Goal: Transaction & Acquisition: Purchase product/service

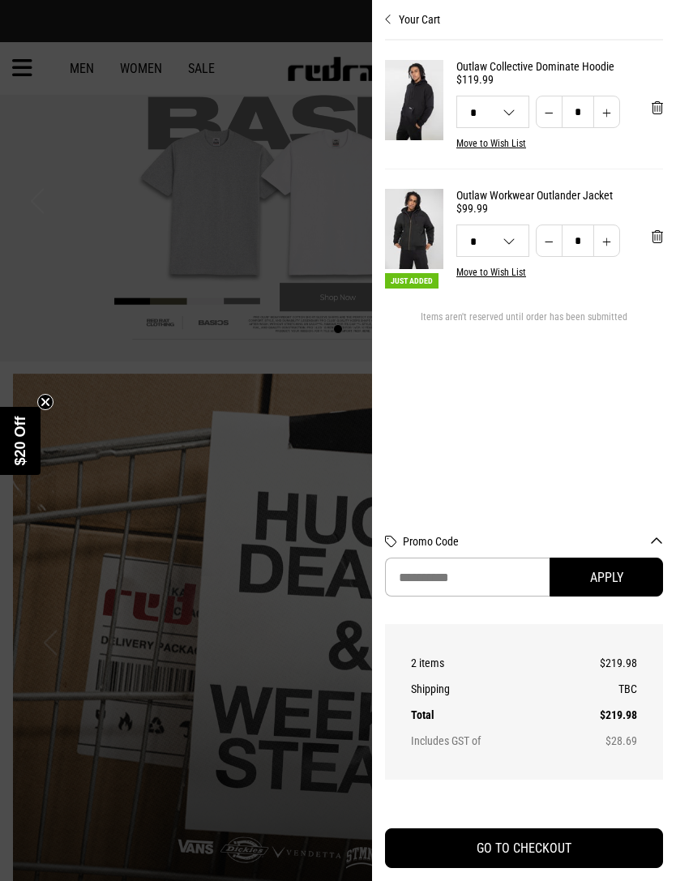
select select "*"
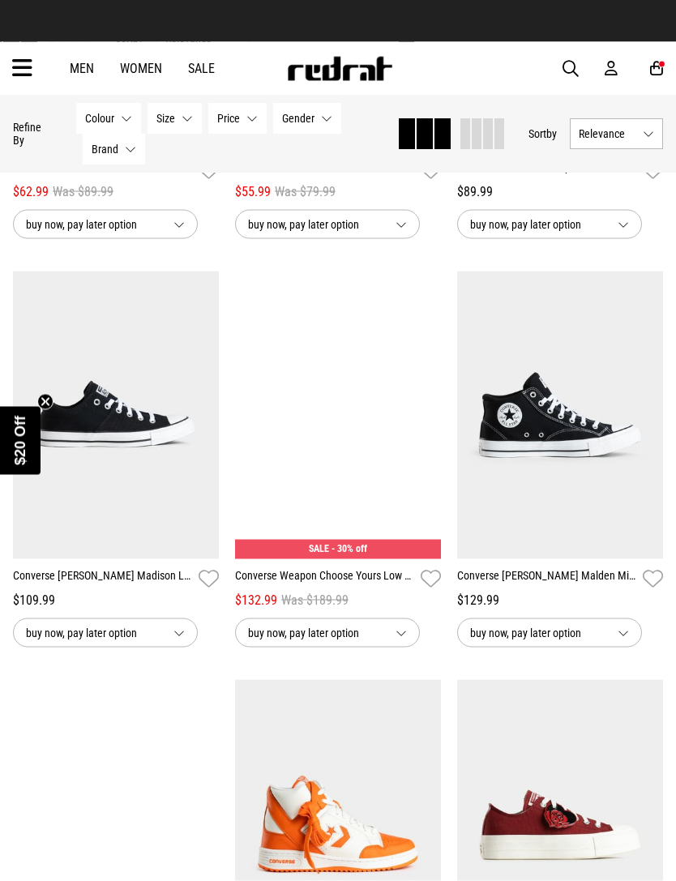
scroll to position [2087, 0]
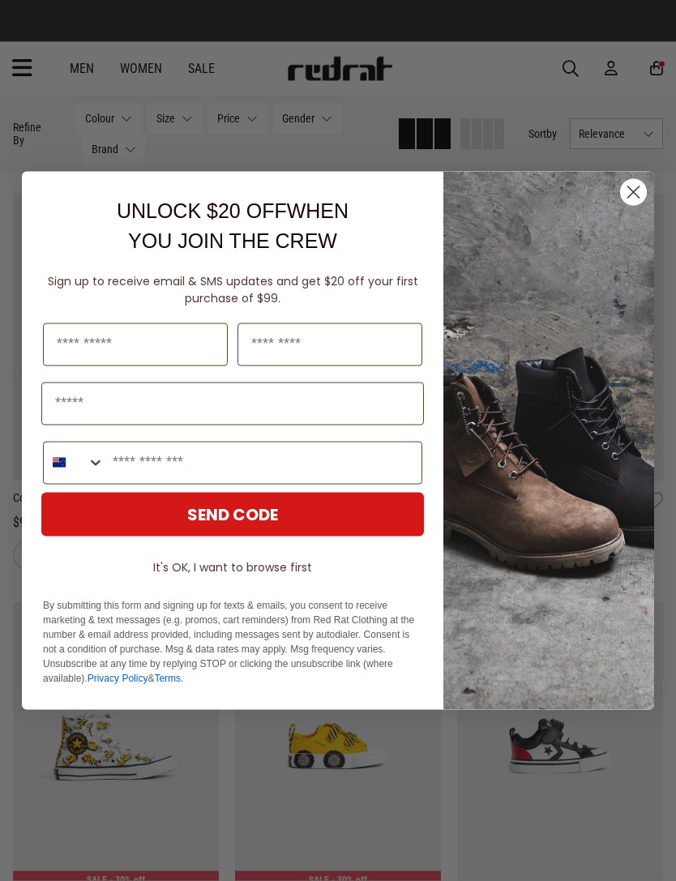
click at [628, 198] on icon "Close dialog" at bounding box center [633, 191] width 11 height 11
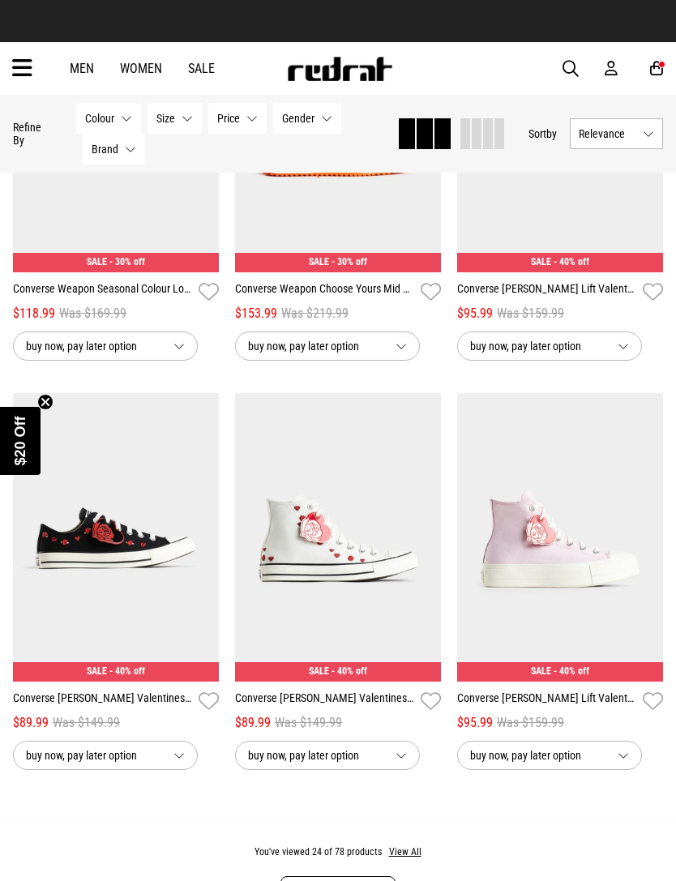
scroll to position [3145, 0]
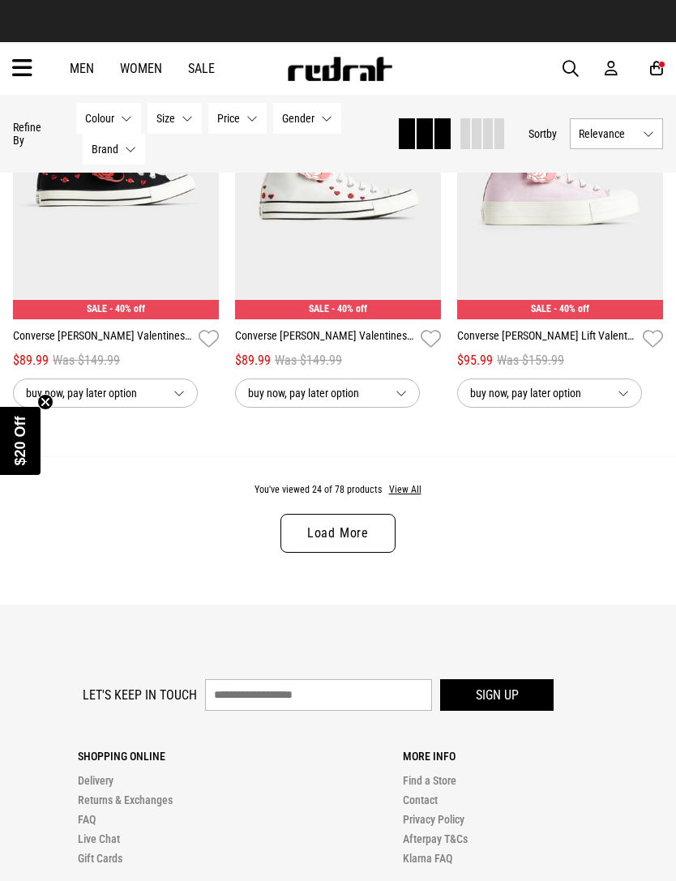
click at [414, 498] on button "View All" at bounding box center [405, 490] width 34 height 15
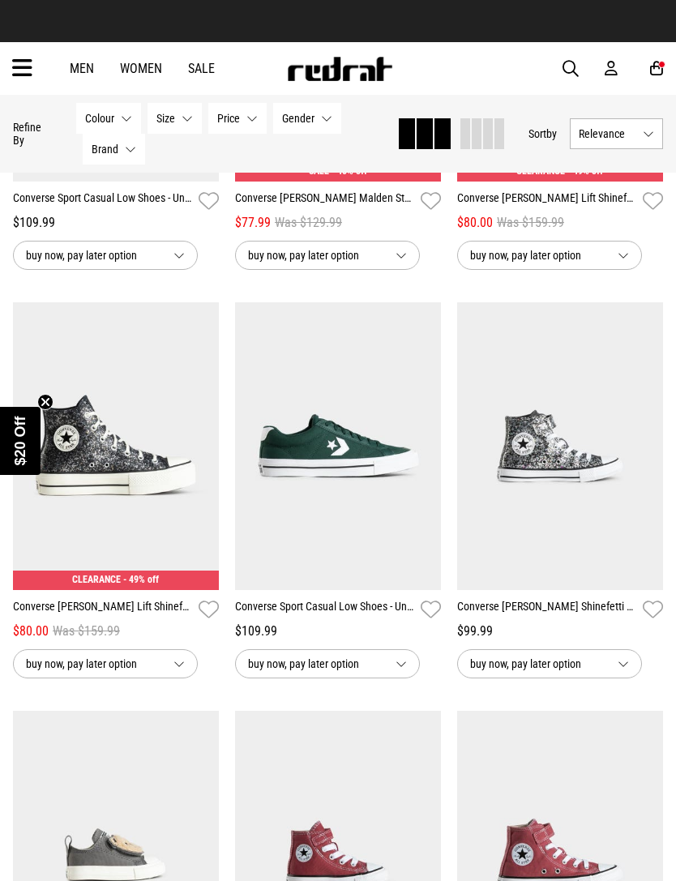
scroll to position [4261, 0]
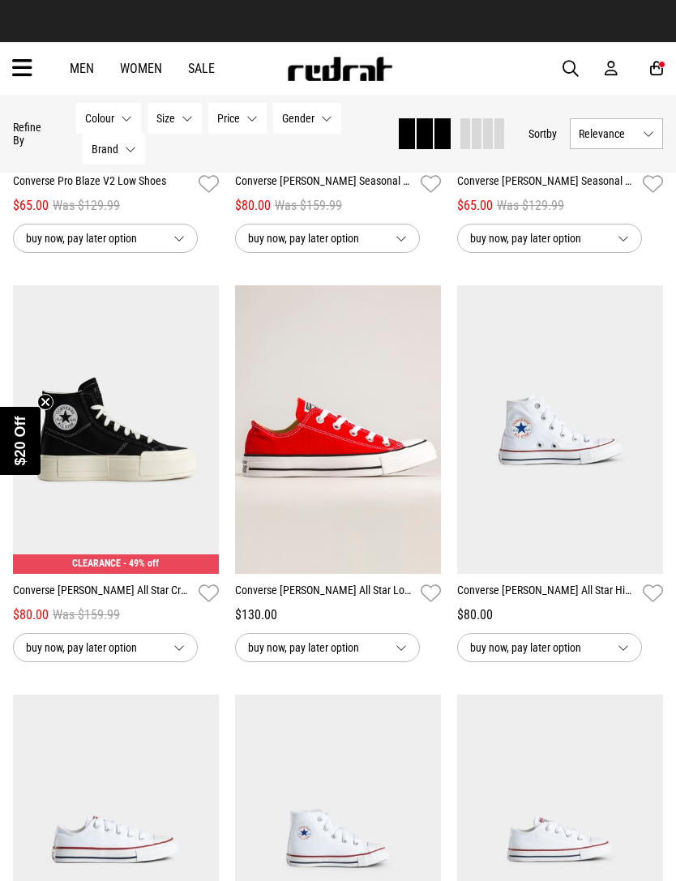
scroll to position [8674, 0]
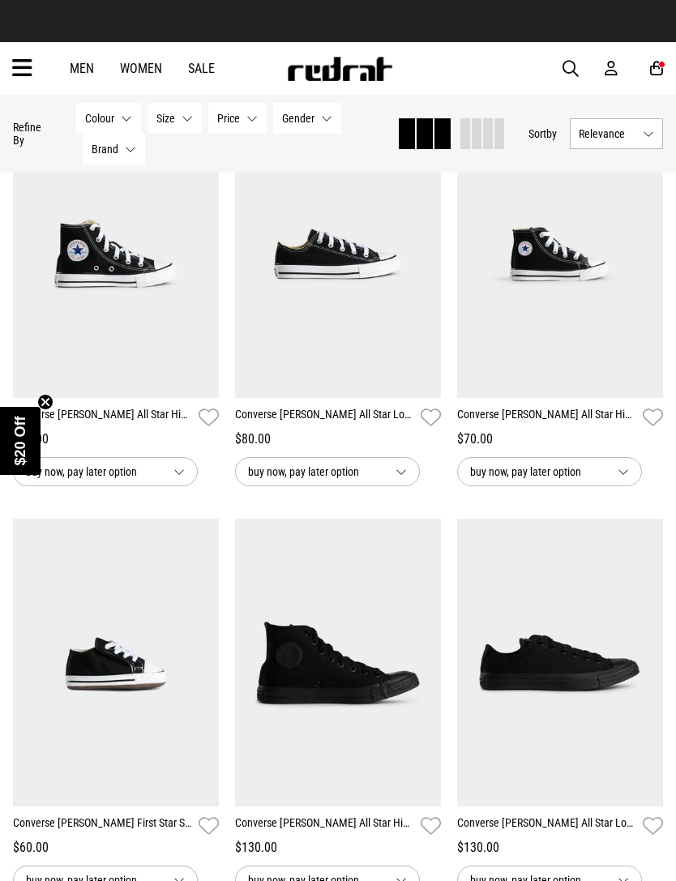
scroll to position [9601, 0]
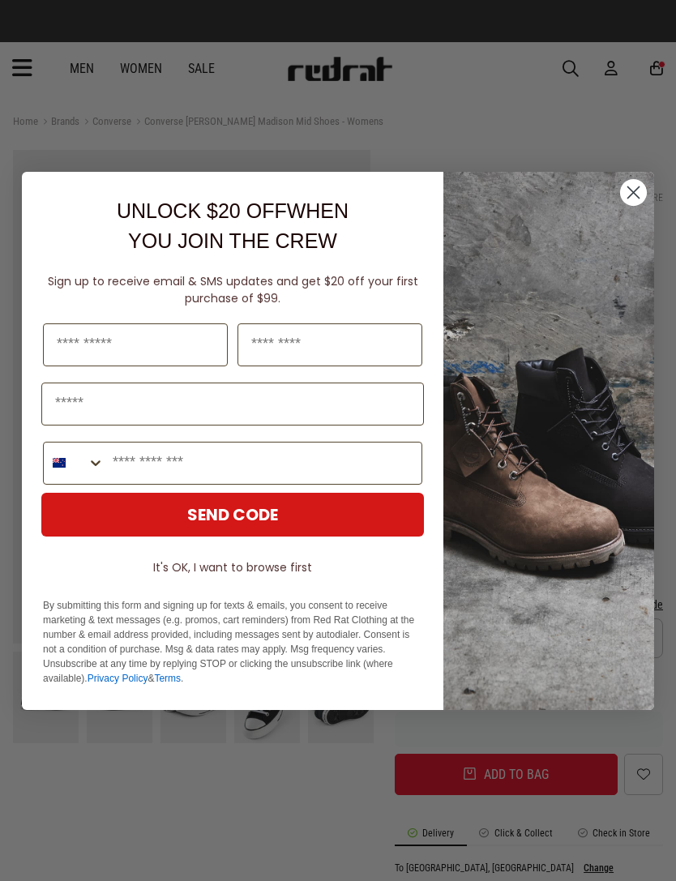
click at [644, 180] on icon "Close dialog" at bounding box center [633, 192] width 28 height 28
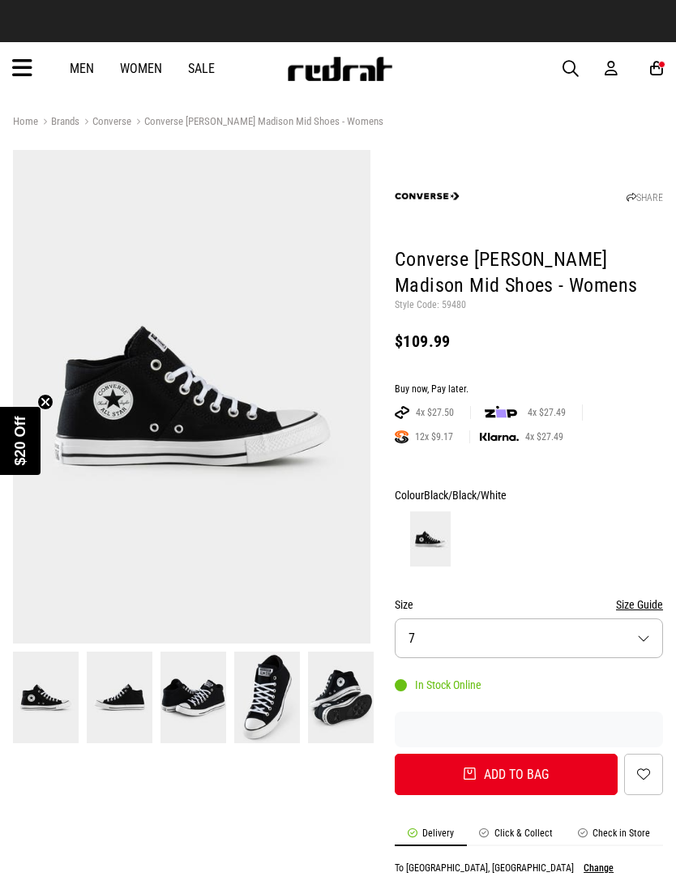
click at [124, 435] on img at bounding box center [192, 397] width 358 height 494
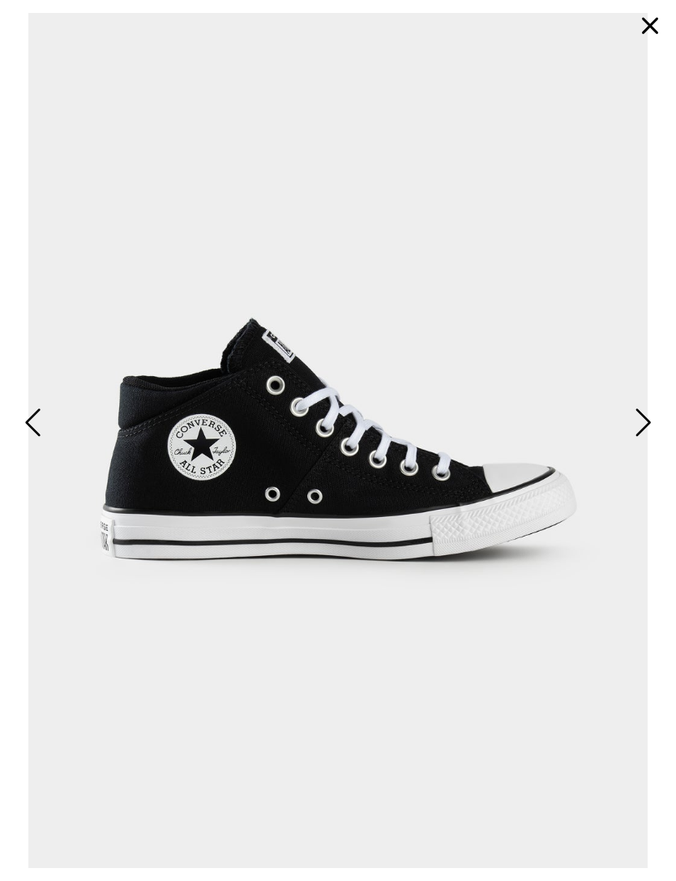
click at [650, 24] on button "button" at bounding box center [650, 25] width 39 height 39
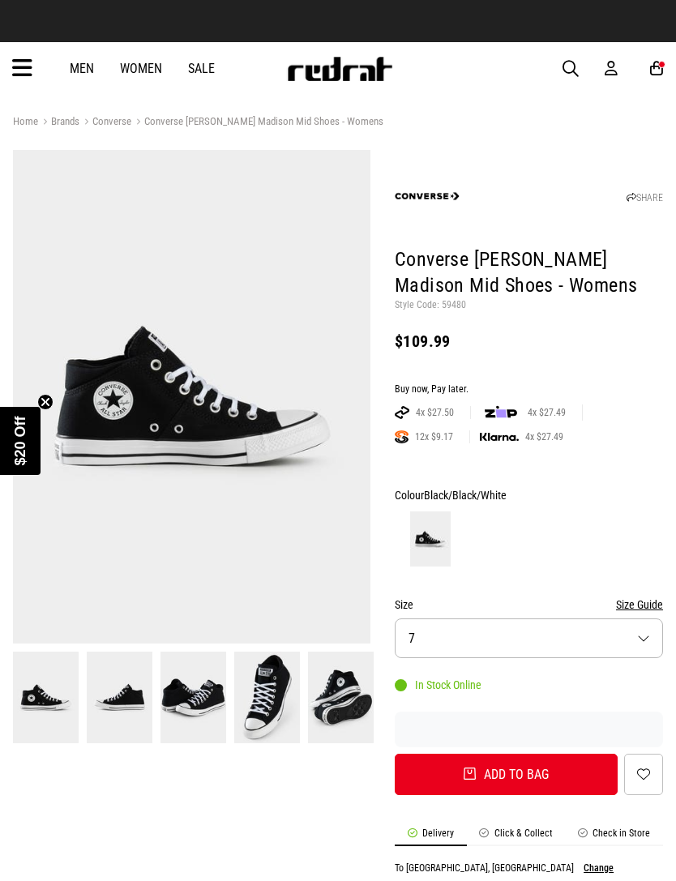
click at [477, 640] on button "Size 7" at bounding box center [529, 638] width 268 height 40
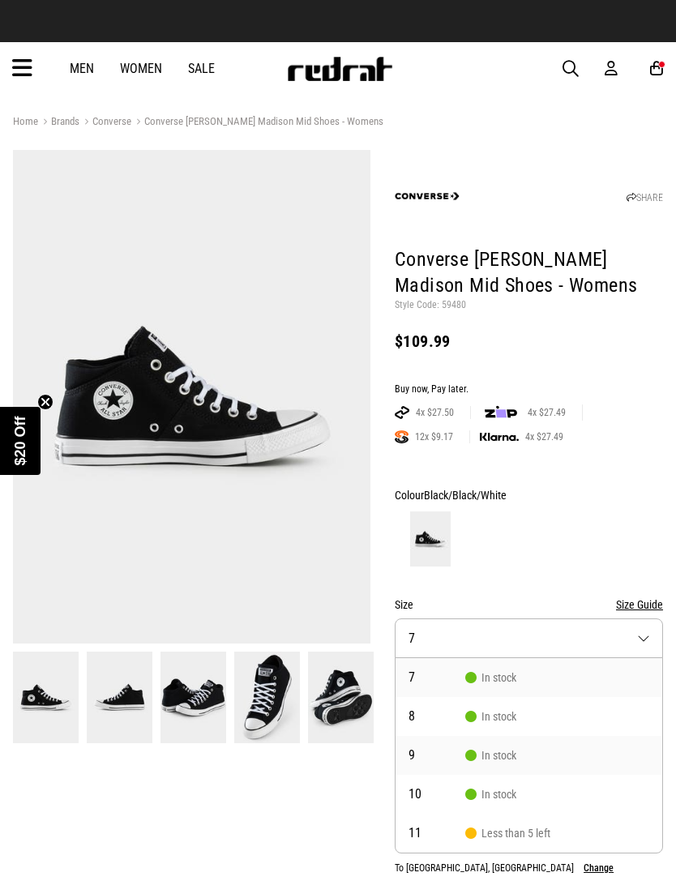
click at [510, 754] on span "In stock" at bounding box center [490, 755] width 51 height 13
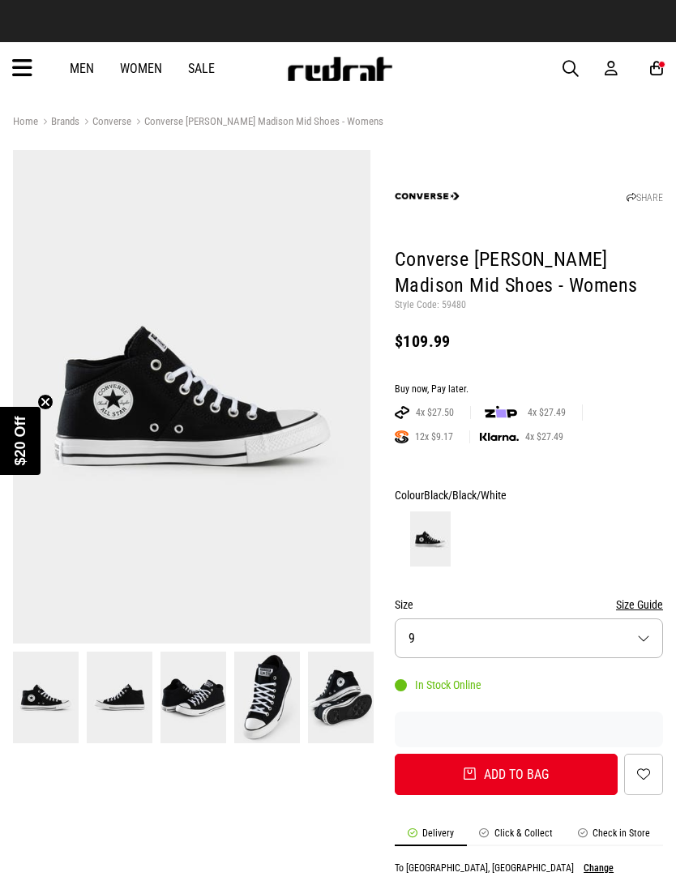
click at [562, 772] on button "Add to bag" at bounding box center [506, 774] width 223 height 41
select select "*"
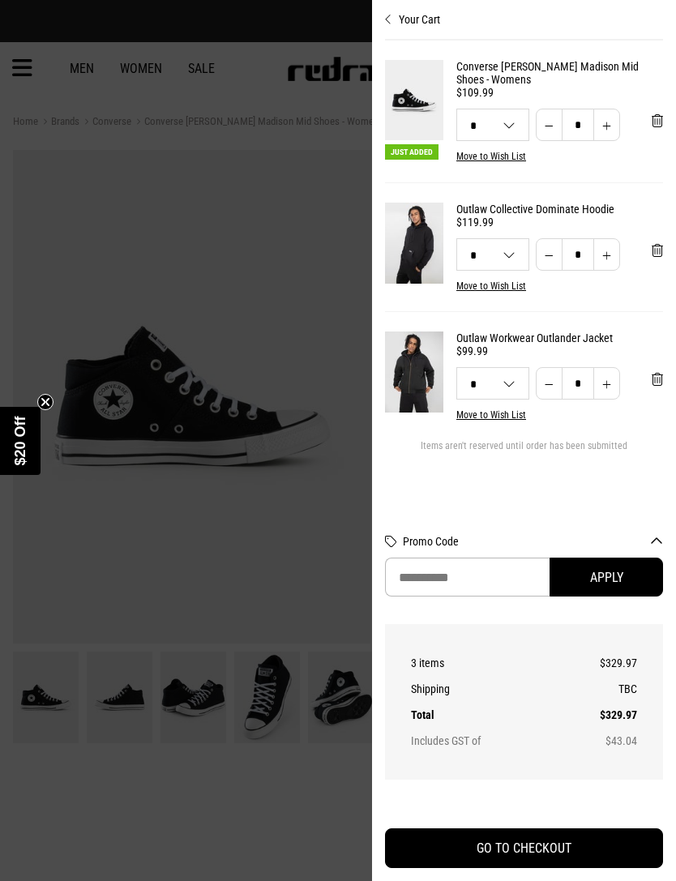
click at [423, 111] on img at bounding box center [414, 100] width 58 height 80
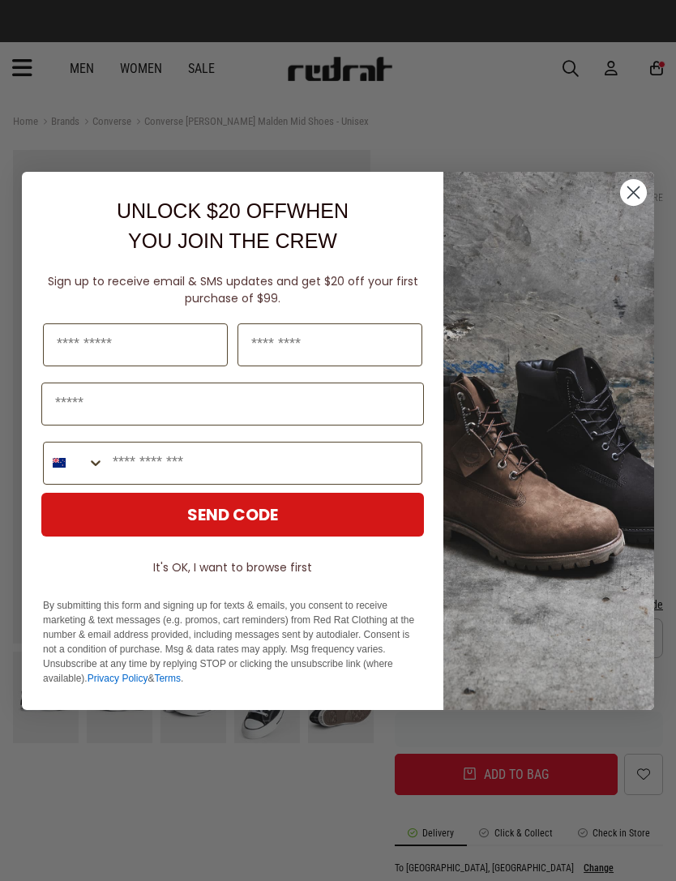
click at [639, 196] on circle "Close dialog" at bounding box center [633, 191] width 27 height 27
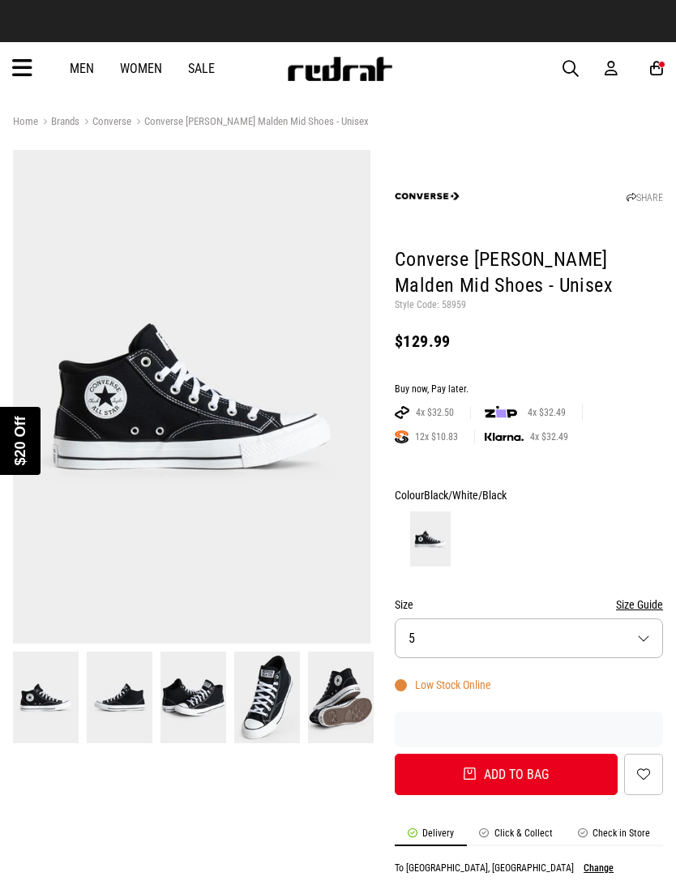
click at [316, 447] on img at bounding box center [192, 397] width 358 height 494
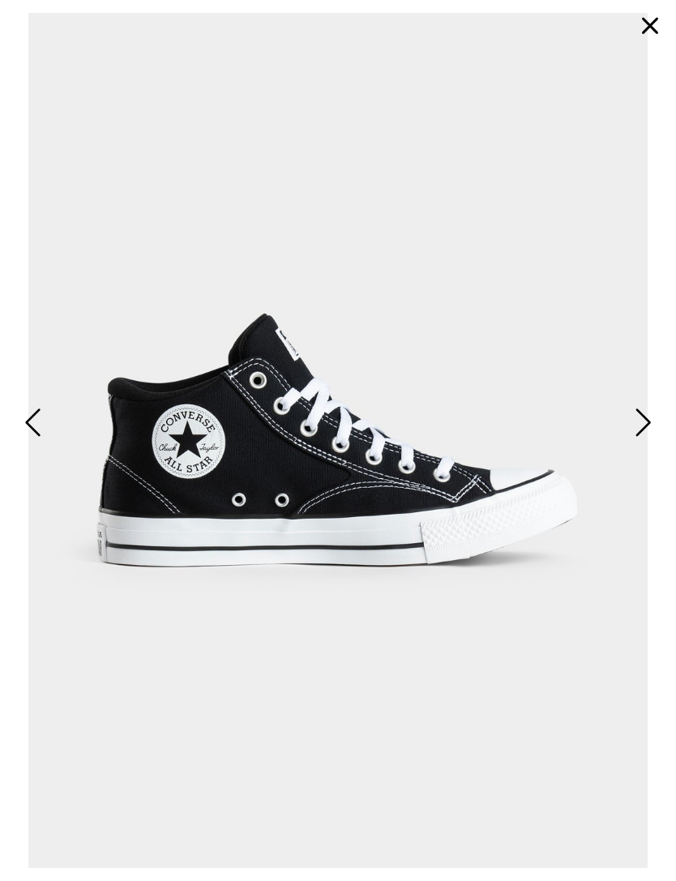
click at [650, 443] on span "Next" at bounding box center [641, 424] width 21 height 40
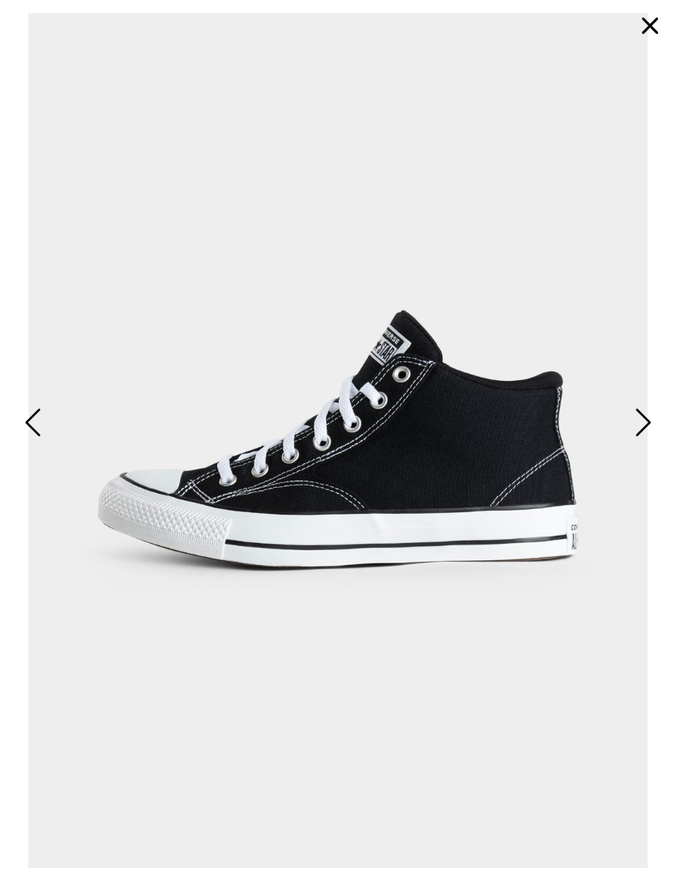
click at [645, 431] on span "Next" at bounding box center [641, 424] width 21 height 40
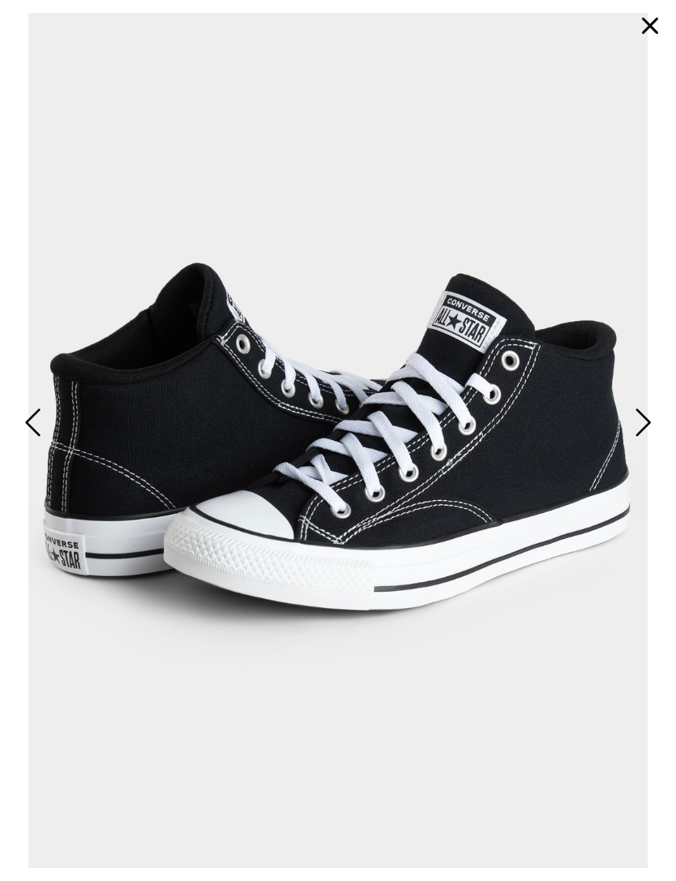
click at [648, 425] on img at bounding box center [338, 440] width 650 height 855
click at [652, 439] on button "Next" at bounding box center [641, 423] width 31 height 41
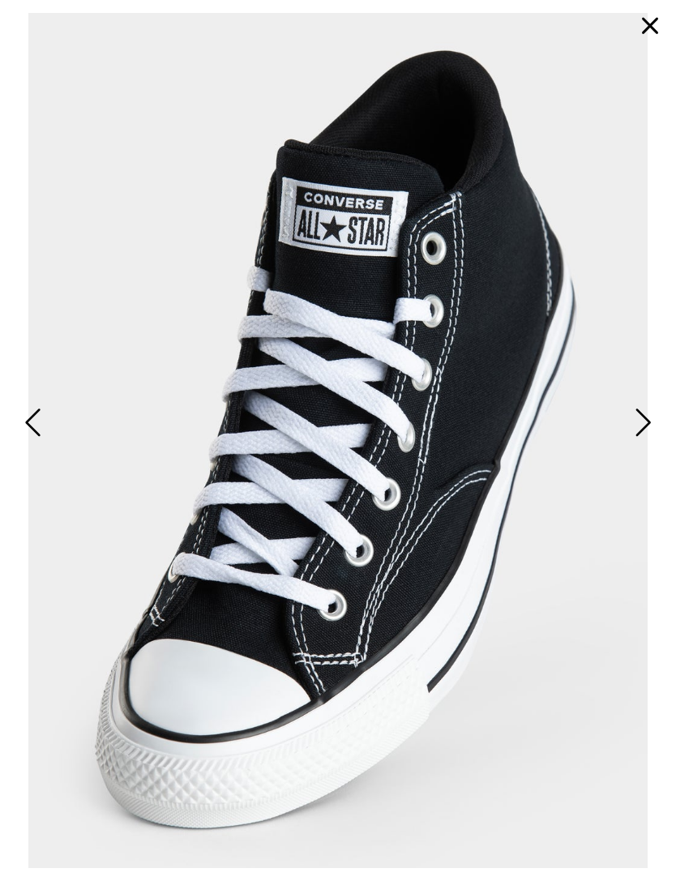
click at [652, 433] on button "Next" at bounding box center [641, 423] width 31 height 41
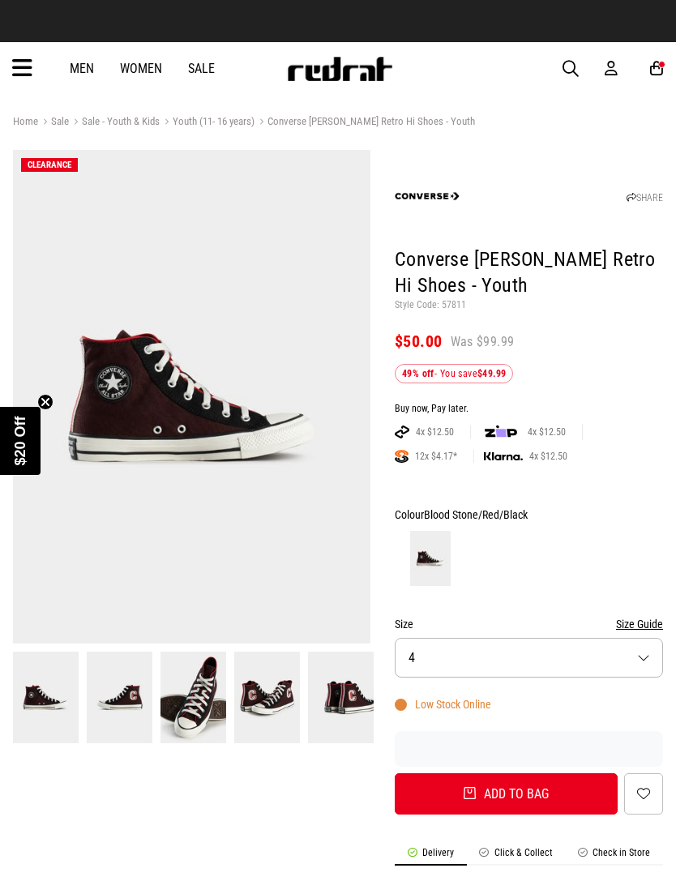
click at [269, 469] on img at bounding box center [192, 397] width 358 height 494
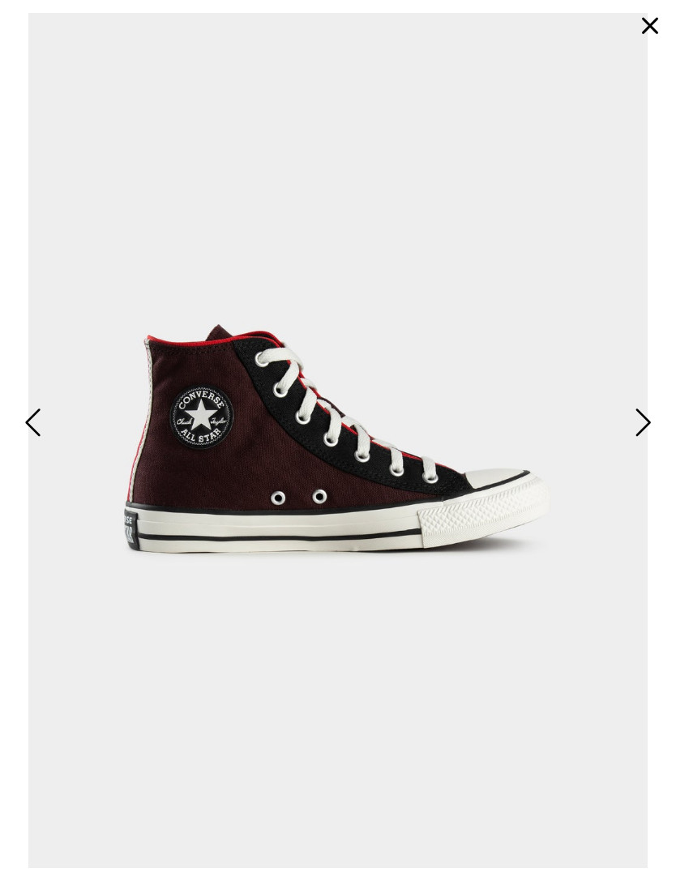
click at [651, 443] on span "Next" at bounding box center [641, 424] width 21 height 40
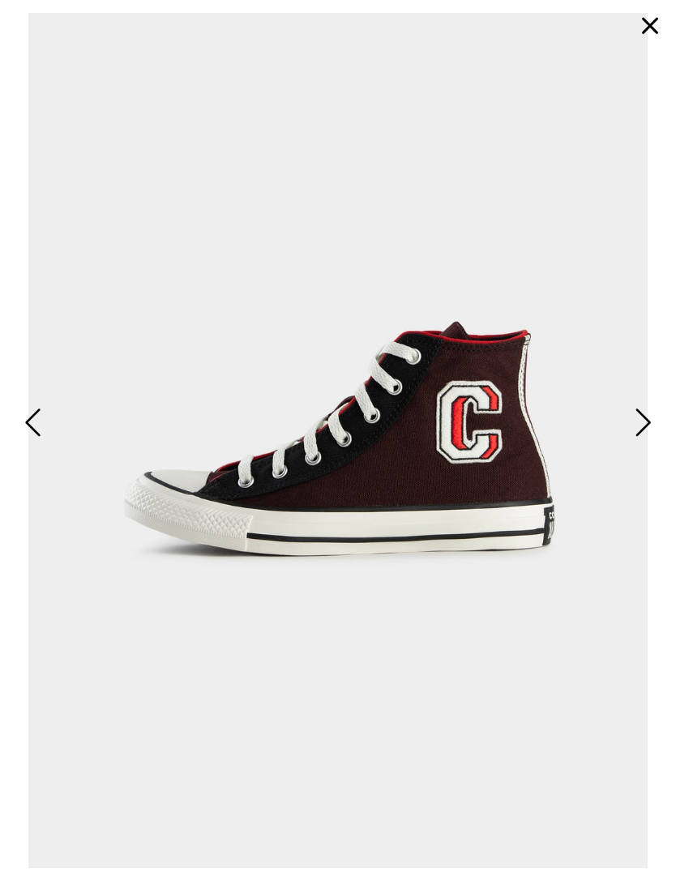
click at [648, 432] on span "Next" at bounding box center [641, 424] width 21 height 40
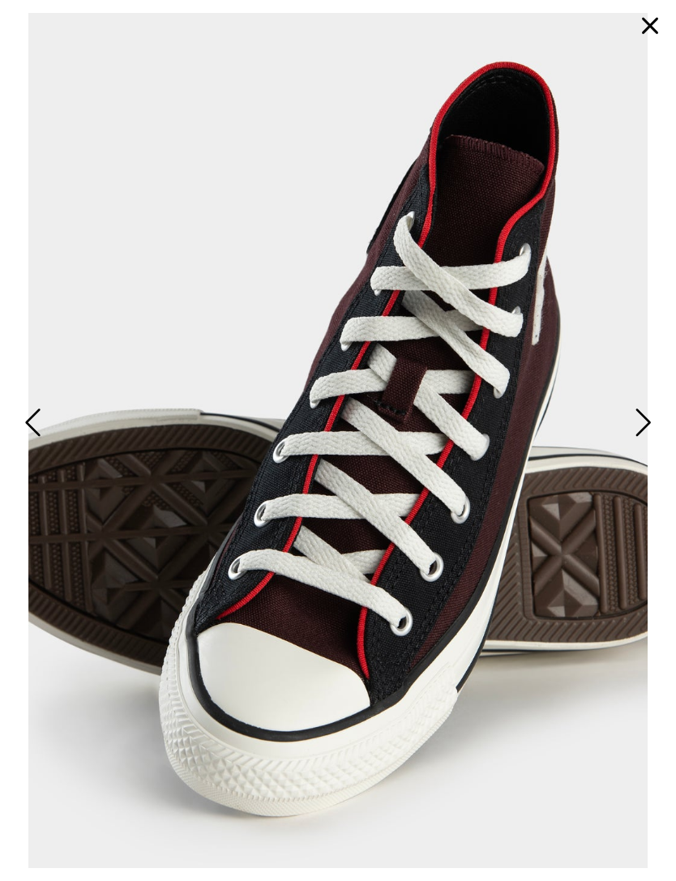
click at [644, 433] on span "Next" at bounding box center [641, 424] width 21 height 40
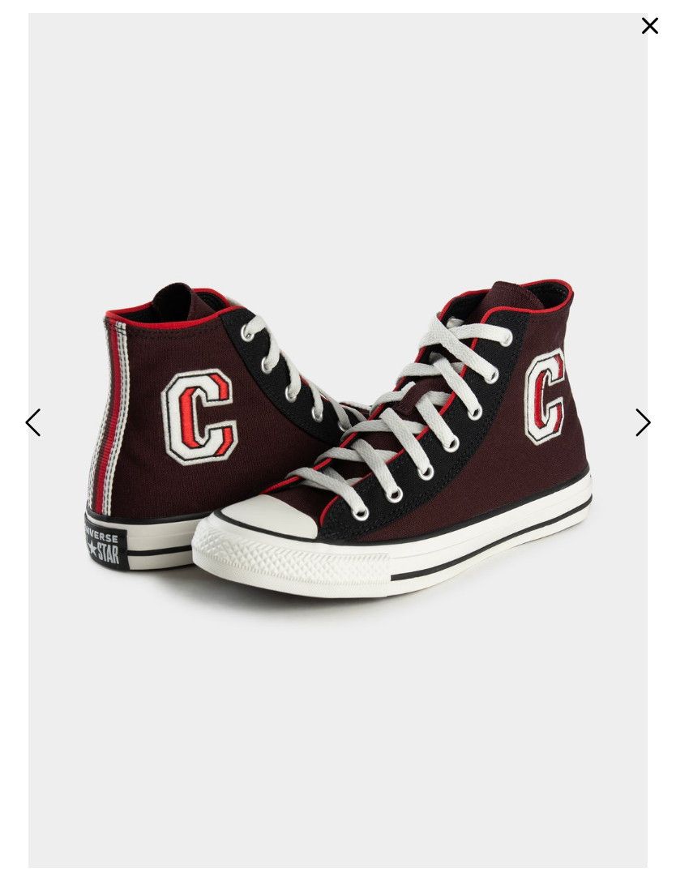
click at [639, 439] on span "Next" at bounding box center [641, 424] width 21 height 40
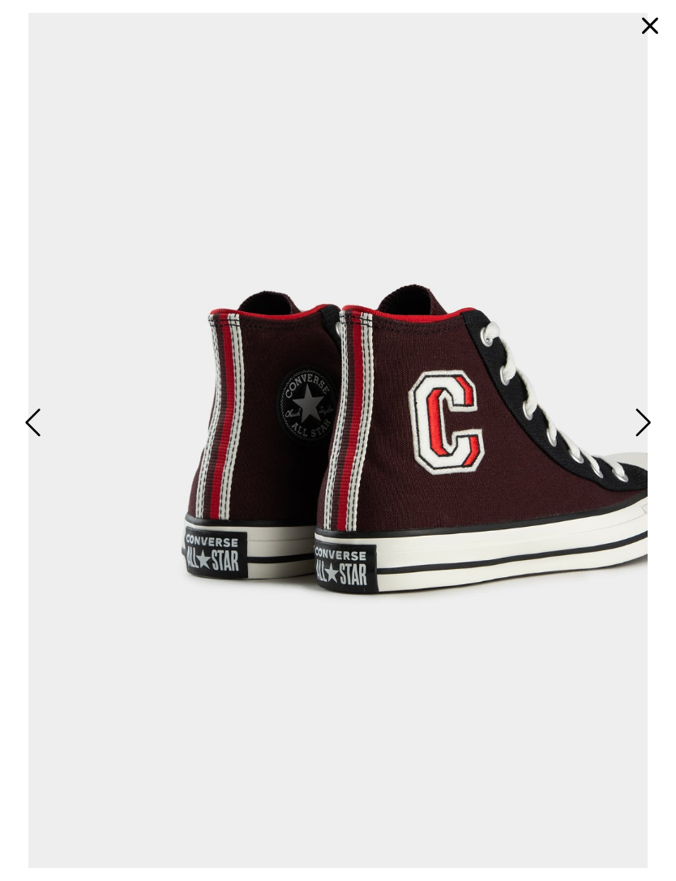
click at [646, 443] on span "Next" at bounding box center [641, 424] width 21 height 40
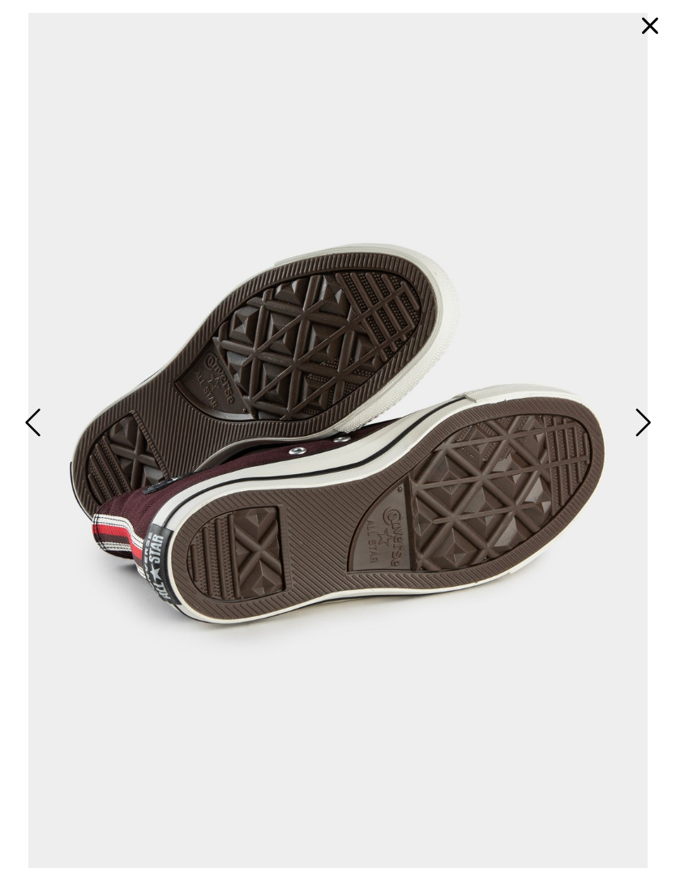
click at [636, 443] on span "Next" at bounding box center [641, 424] width 21 height 40
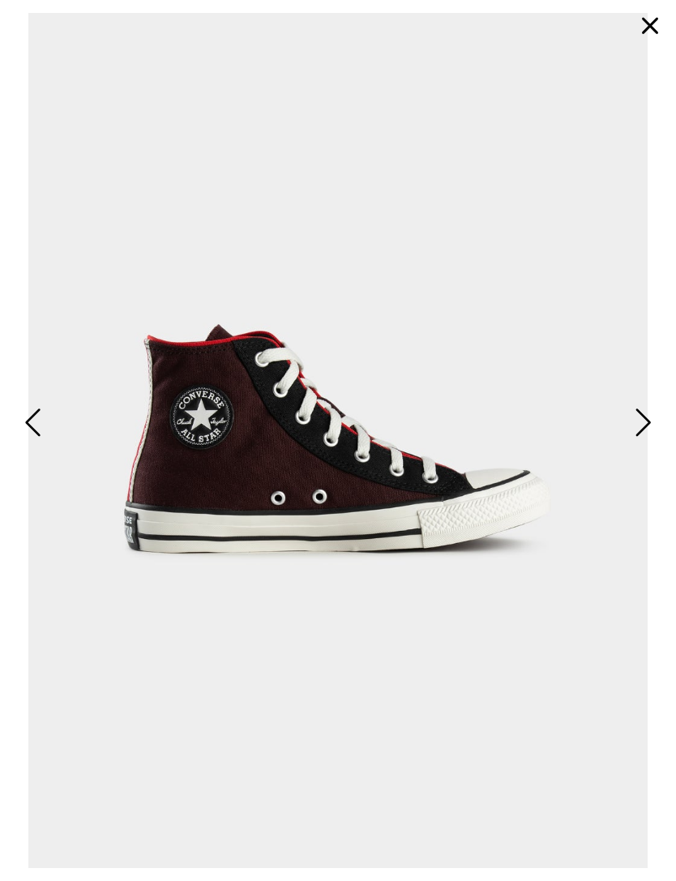
click at [638, 443] on span "Next" at bounding box center [641, 424] width 21 height 40
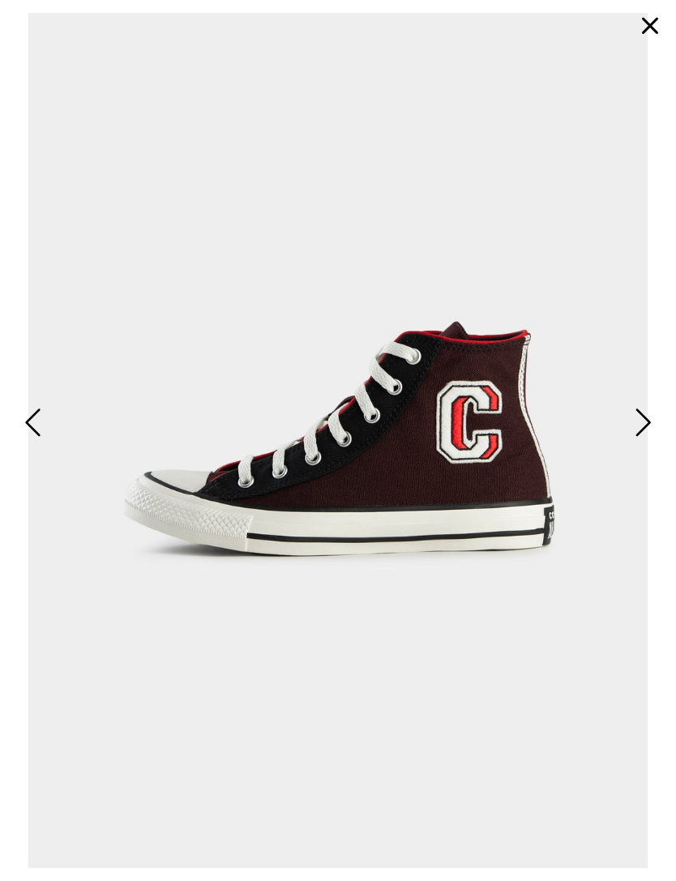
click at [643, 443] on span "Next" at bounding box center [641, 424] width 21 height 40
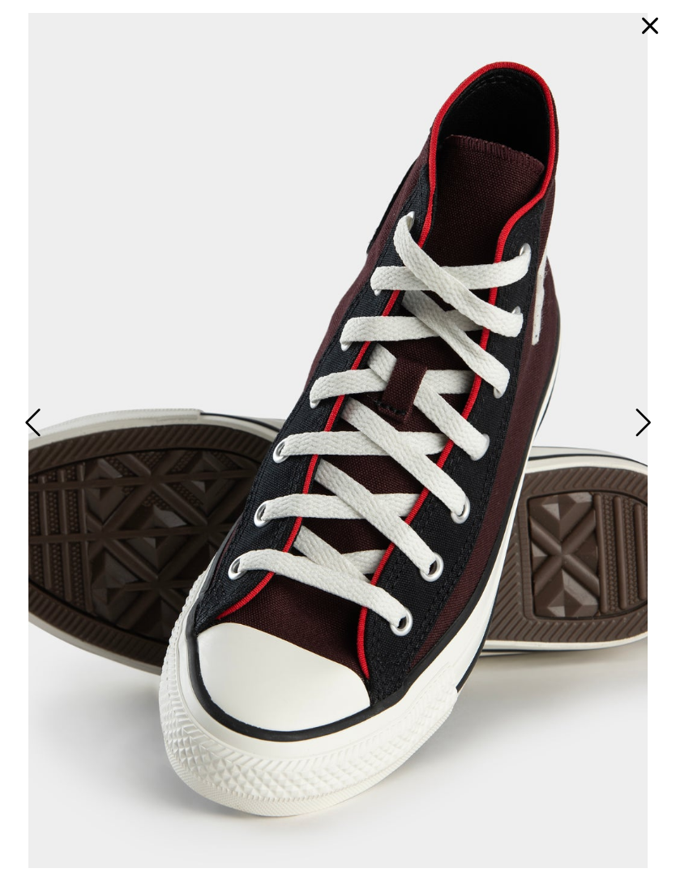
click at [643, 443] on span "Next" at bounding box center [641, 424] width 21 height 40
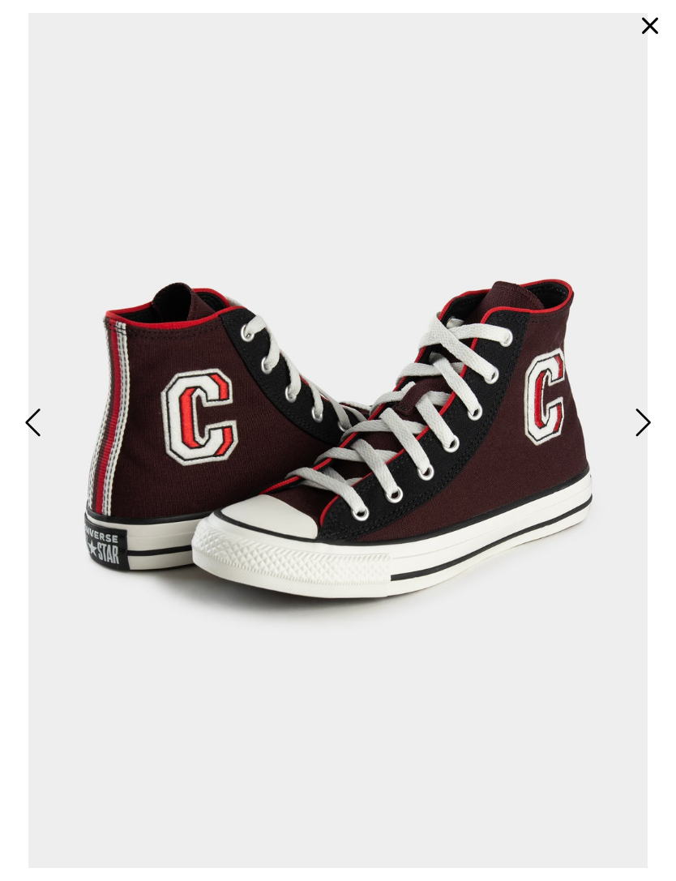
click at [641, 443] on span "Next" at bounding box center [641, 424] width 21 height 40
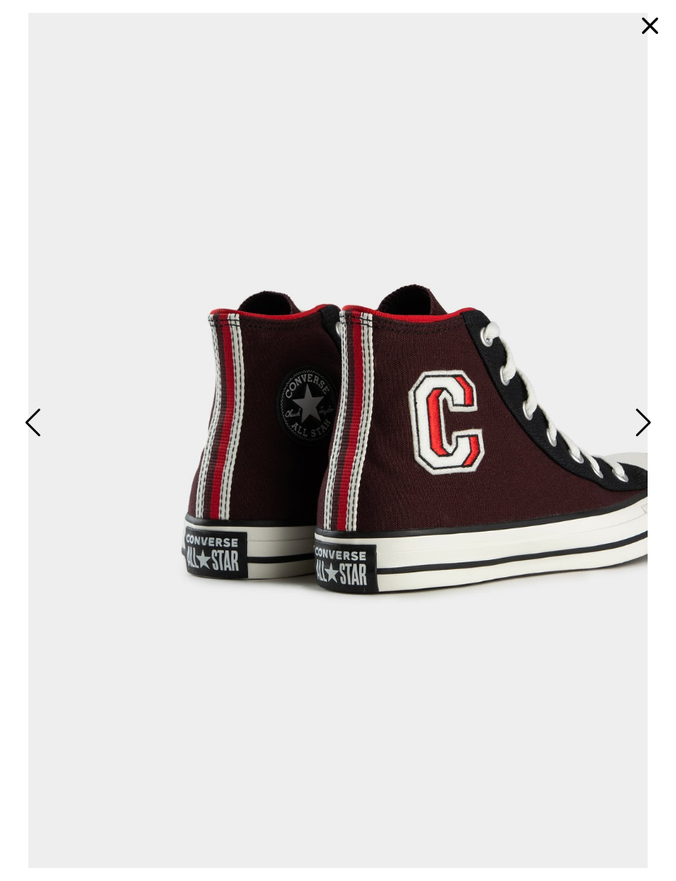
click at [641, 443] on span "Next" at bounding box center [641, 424] width 21 height 40
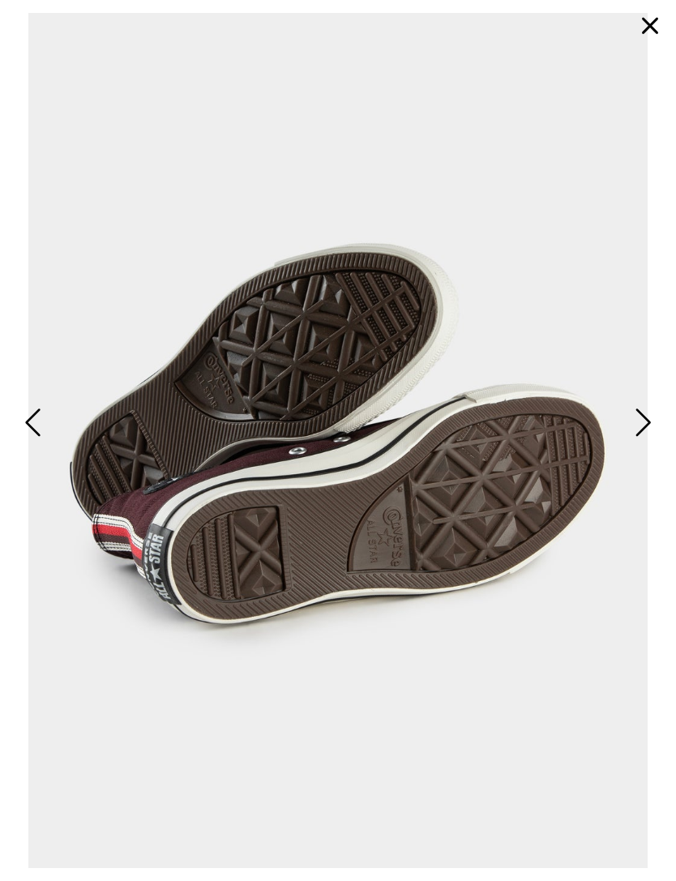
click at [638, 443] on span "Next" at bounding box center [641, 424] width 21 height 40
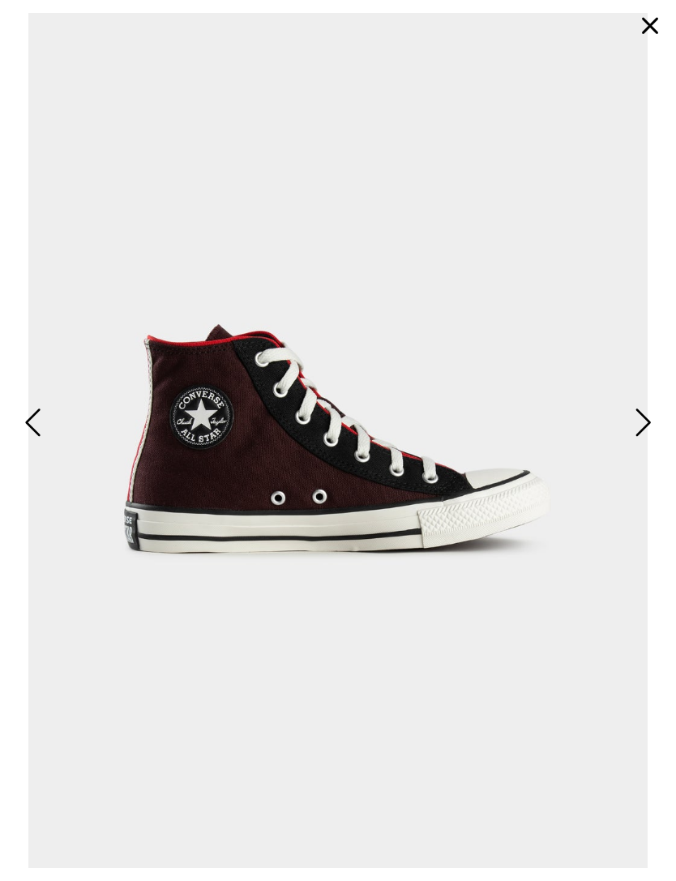
click at [637, 443] on span "Next" at bounding box center [641, 424] width 21 height 40
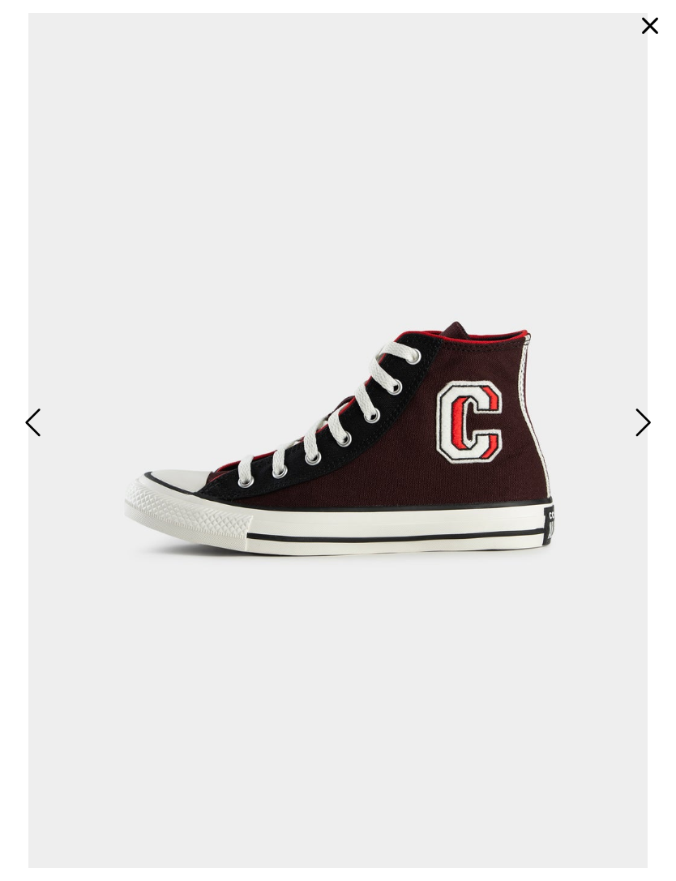
click at [639, 443] on span "Next" at bounding box center [641, 424] width 21 height 40
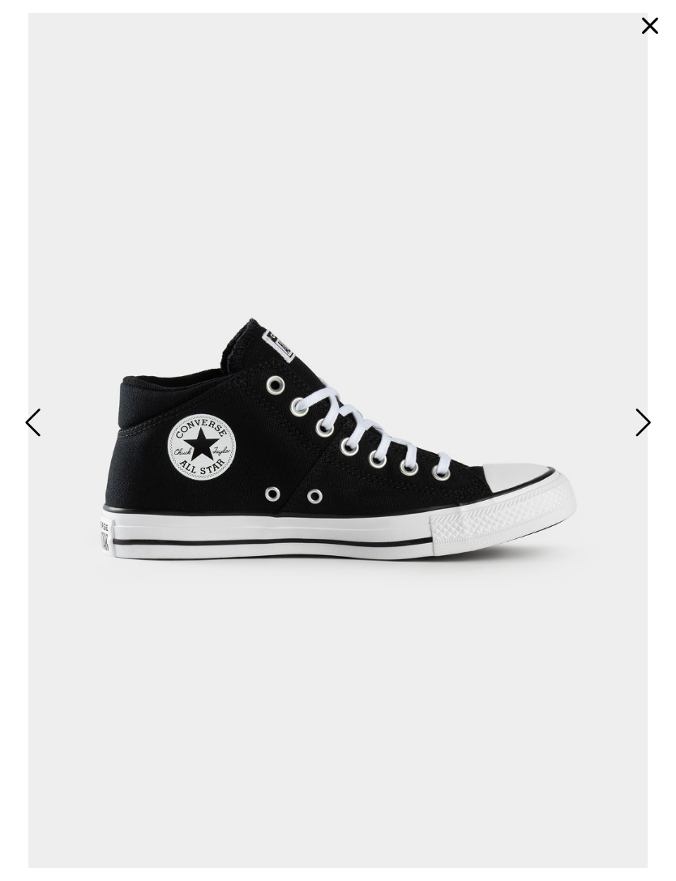
click at [652, 443] on span "Next" at bounding box center [641, 424] width 21 height 40
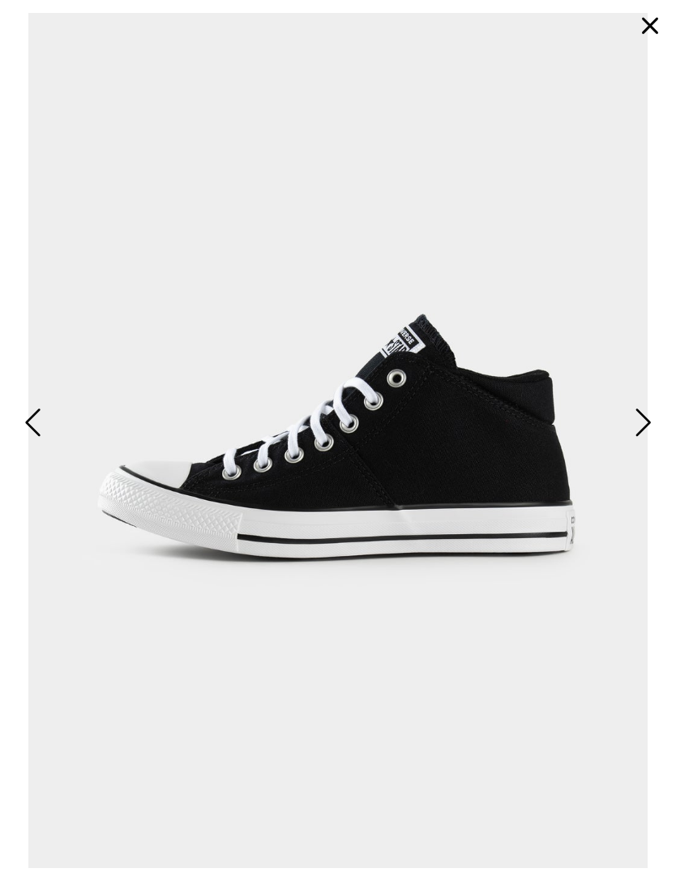
click at [656, 434] on button "Next" at bounding box center [641, 423] width 31 height 41
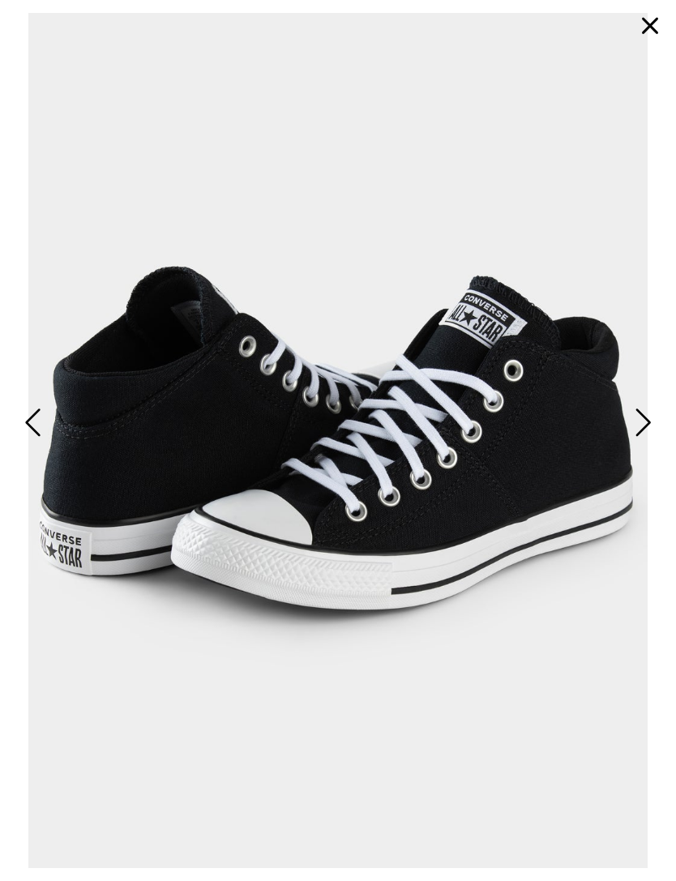
click at [655, 27] on button "button" at bounding box center [650, 25] width 39 height 39
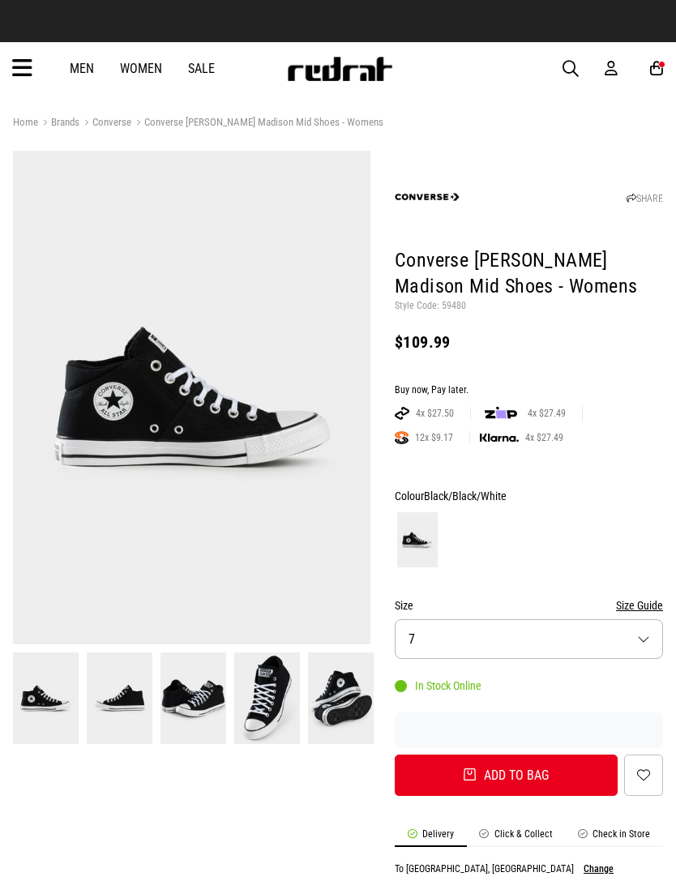
select select "*"
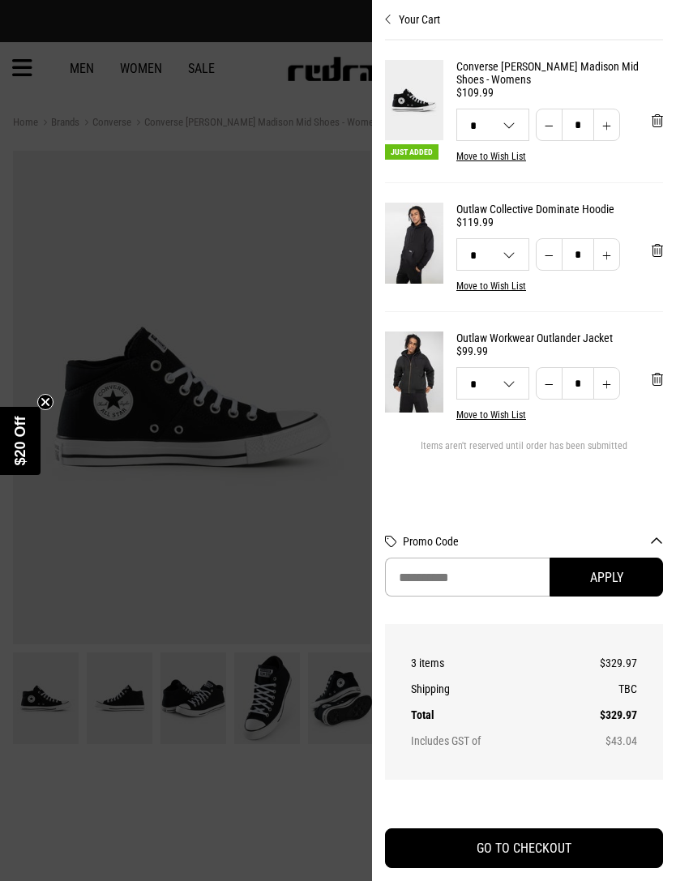
click at [420, 259] on img at bounding box center [414, 243] width 58 height 80
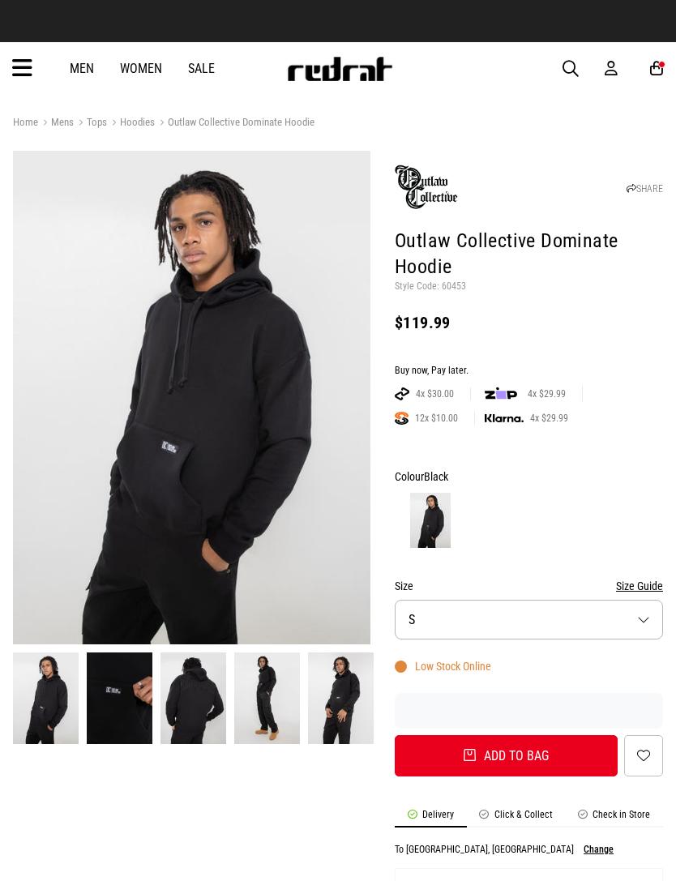
click at [100, 606] on img at bounding box center [192, 398] width 358 height 494
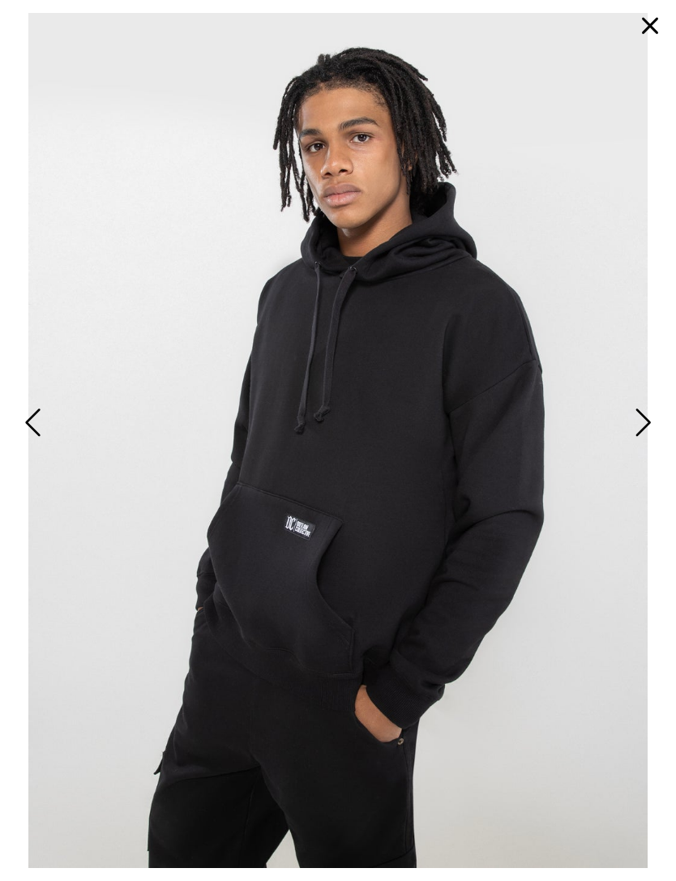
click at [650, 443] on span "Next" at bounding box center [641, 424] width 21 height 40
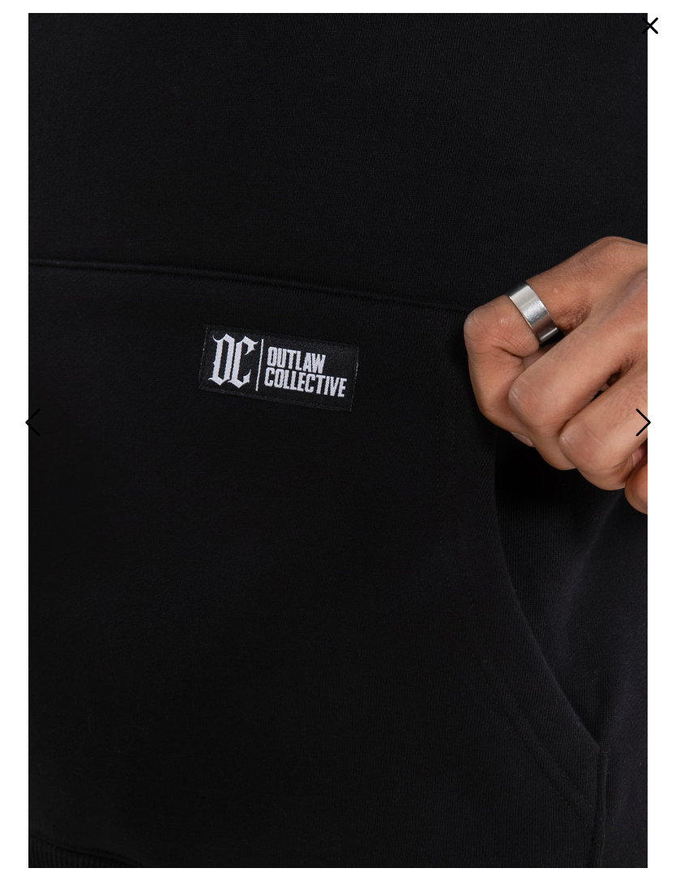
click at [645, 443] on span "Next" at bounding box center [641, 424] width 21 height 40
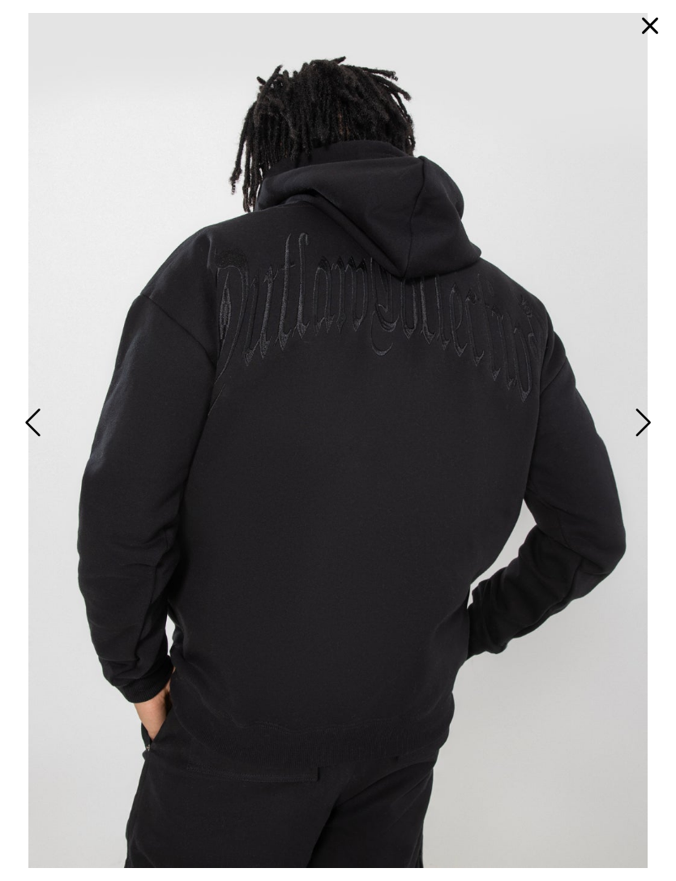
click at [644, 443] on span "Next" at bounding box center [641, 424] width 21 height 40
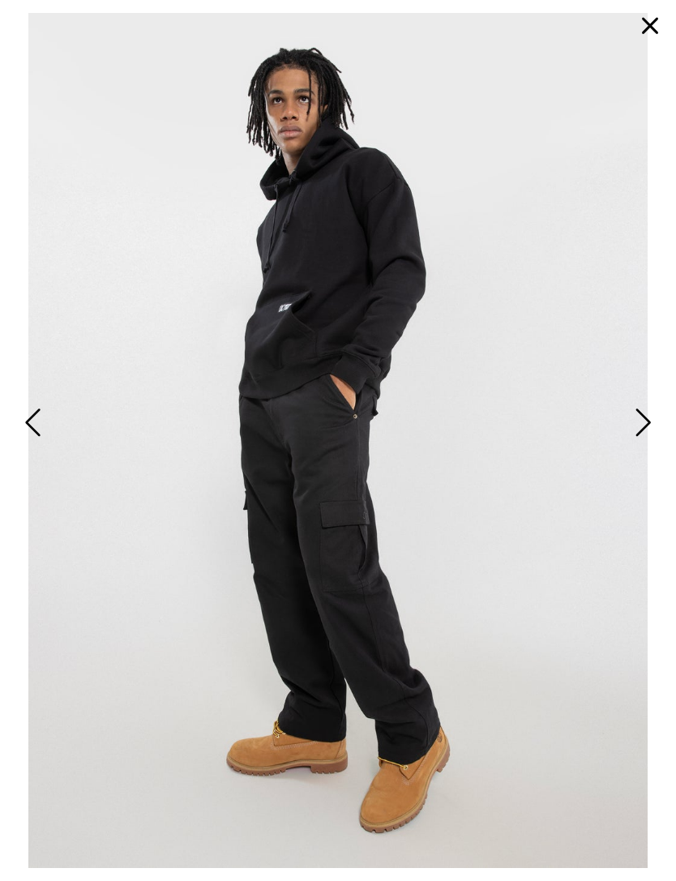
click at [643, 443] on span "Next" at bounding box center [641, 424] width 21 height 40
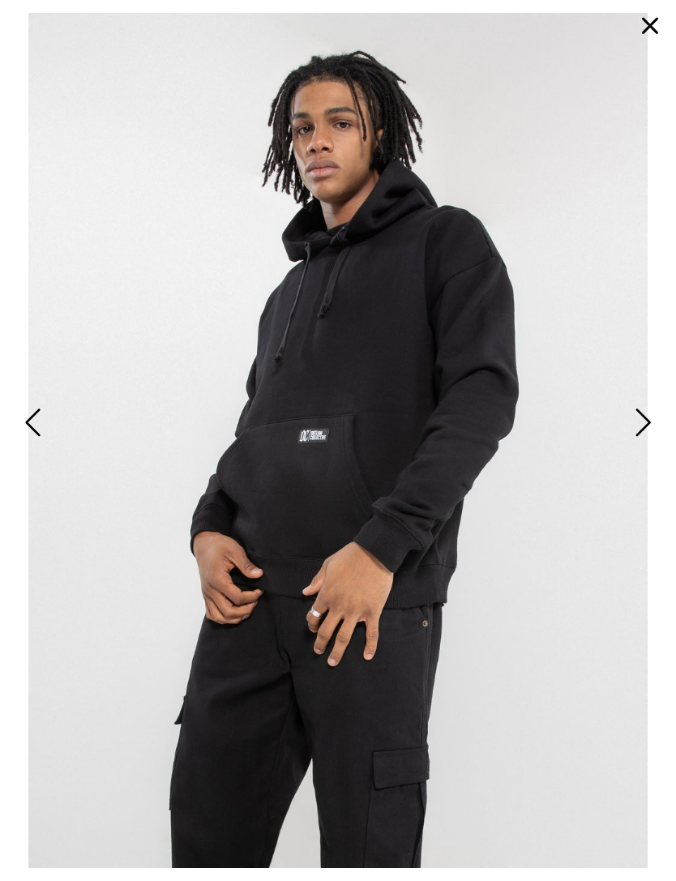
click at [643, 443] on span "Next" at bounding box center [641, 424] width 21 height 40
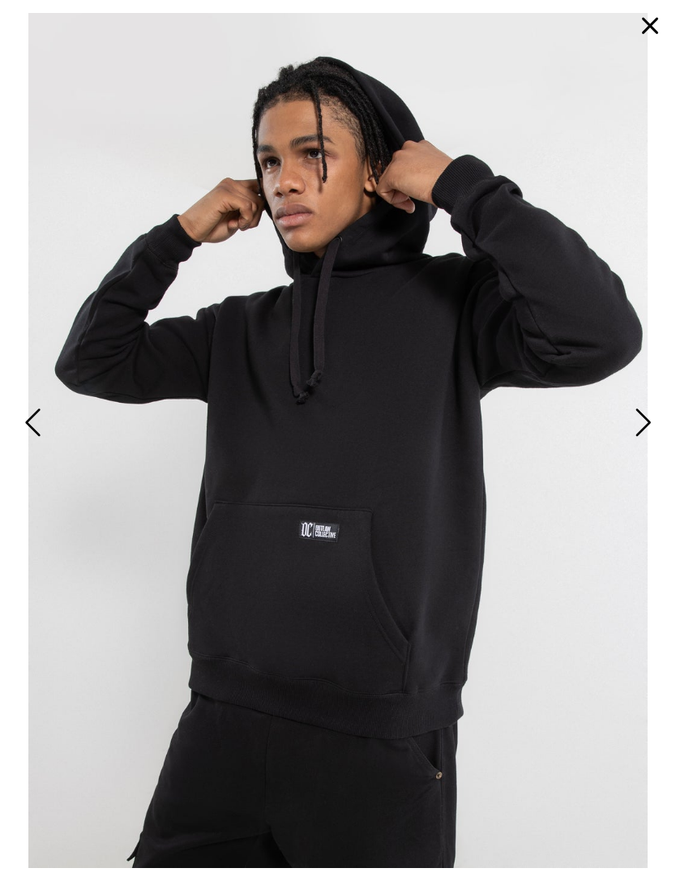
click at [643, 443] on span "Next" at bounding box center [641, 424] width 21 height 40
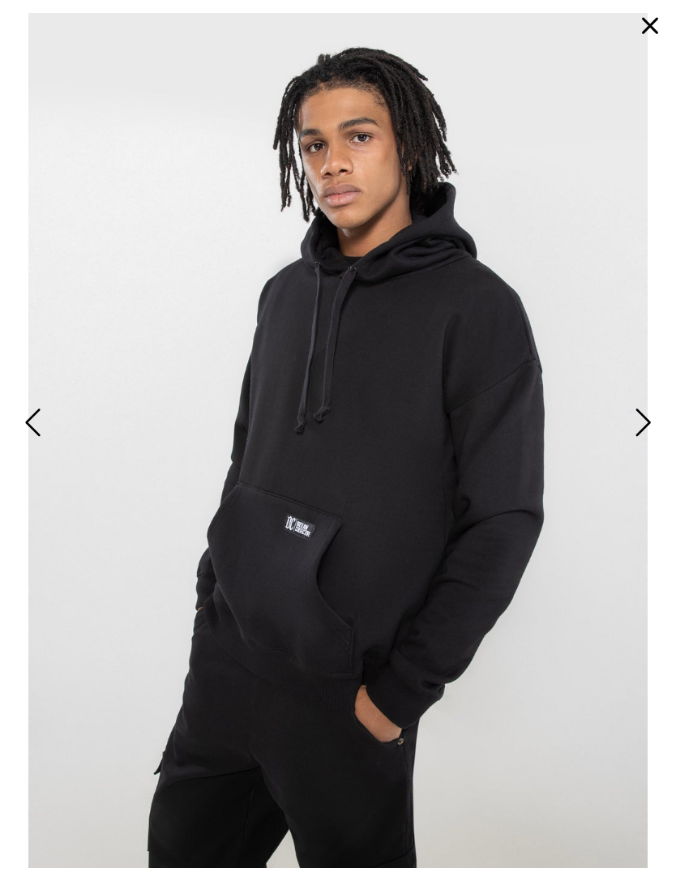
click at [646, 443] on span "Next" at bounding box center [641, 424] width 21 height 40
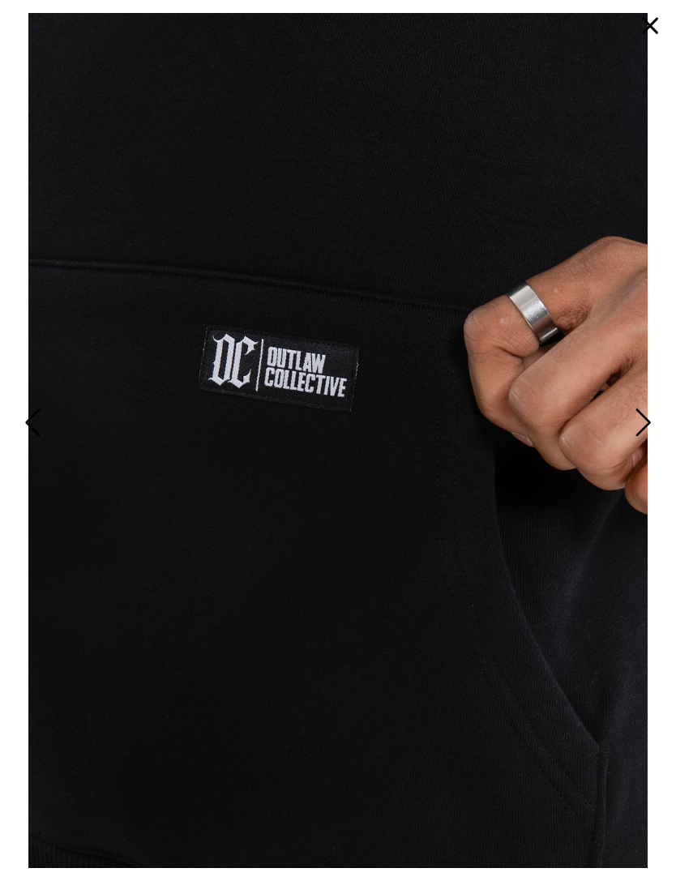
click at [643, 443] on span "Next" at bounding box center [641, 424] width 21 height 40
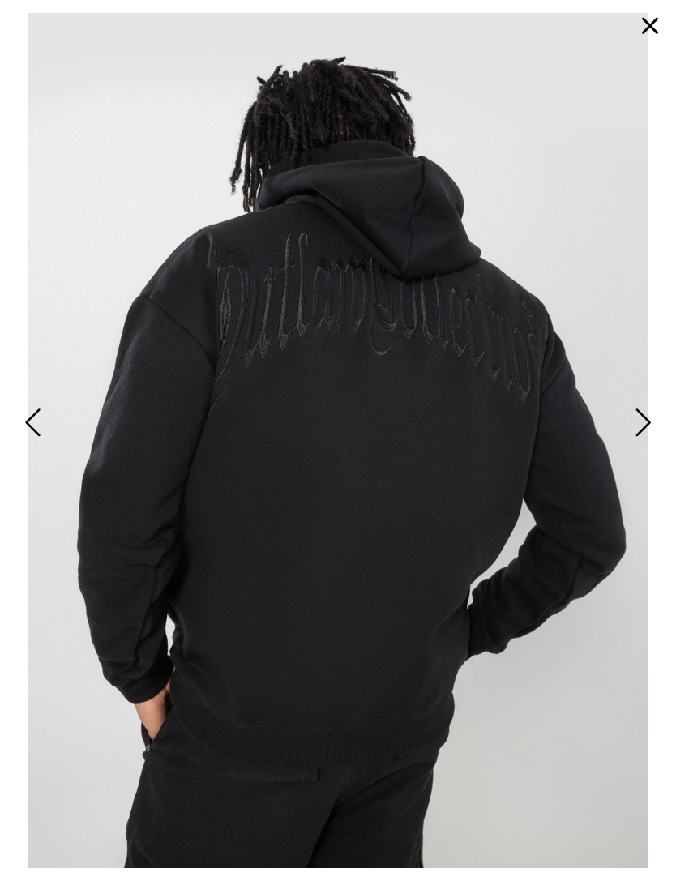
click at [639, 443] on span "Next" at bounding box center [641, 424] width 21 height 40
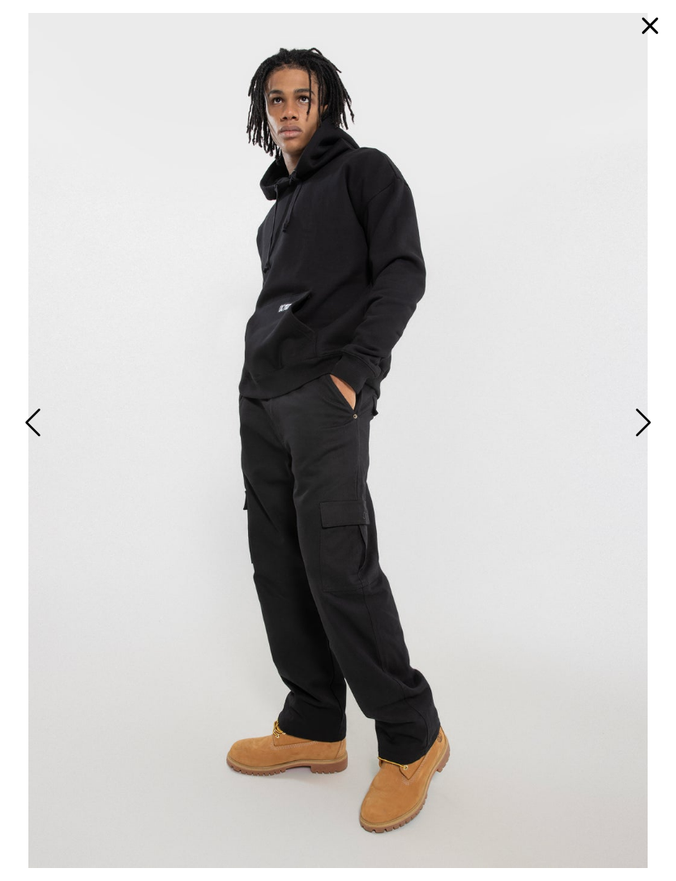
click at [653, 28] on button "button" at bounding box center [650, 25] width 39 height 39
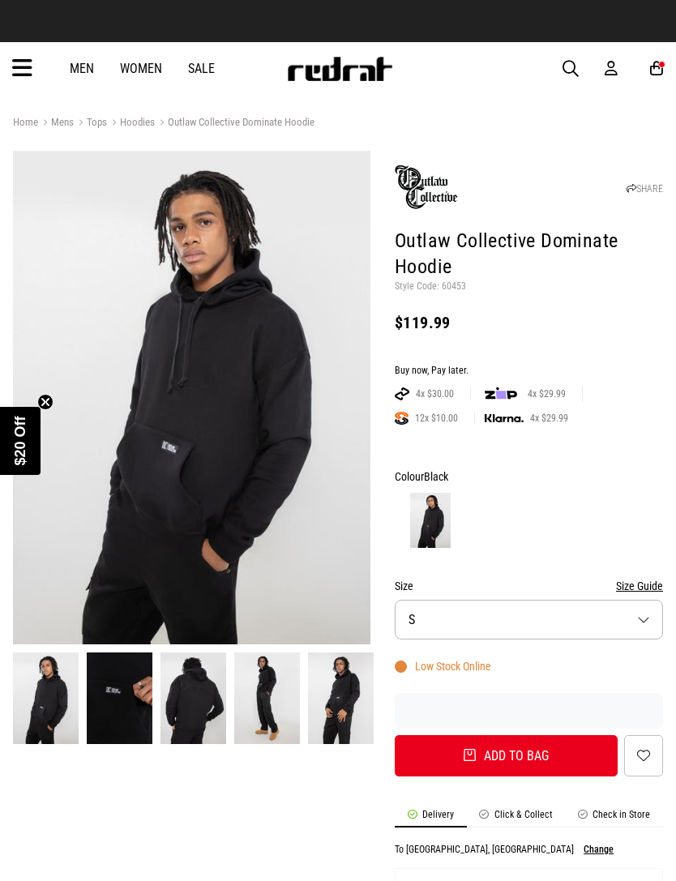
click at [656, 71] on icon at bounding box center [656, 68] width 13 height 17
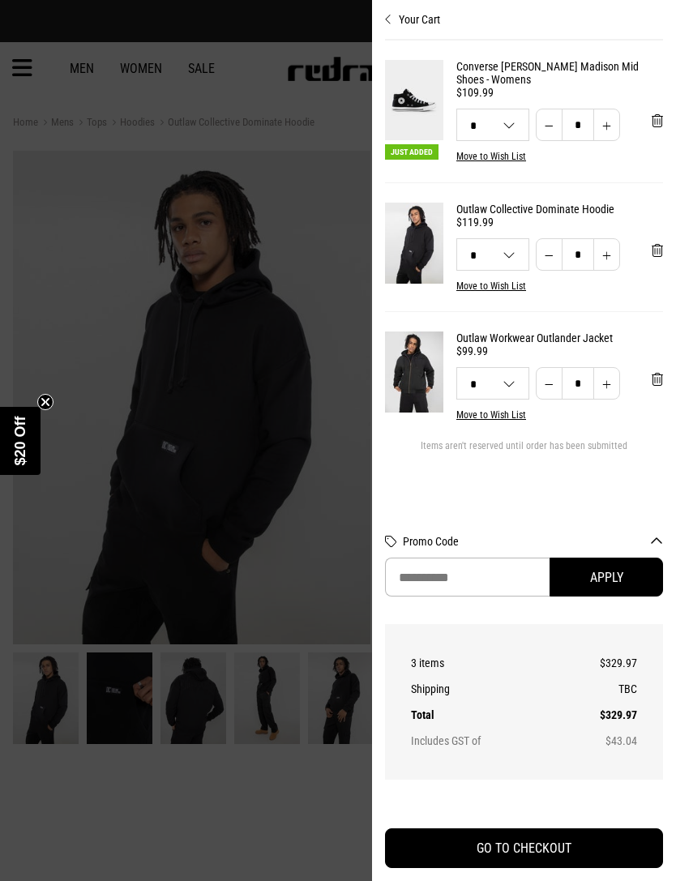
click at [656, 256] on span "'Remove from cart" at bounding box center [657, 250] width 11 height 15
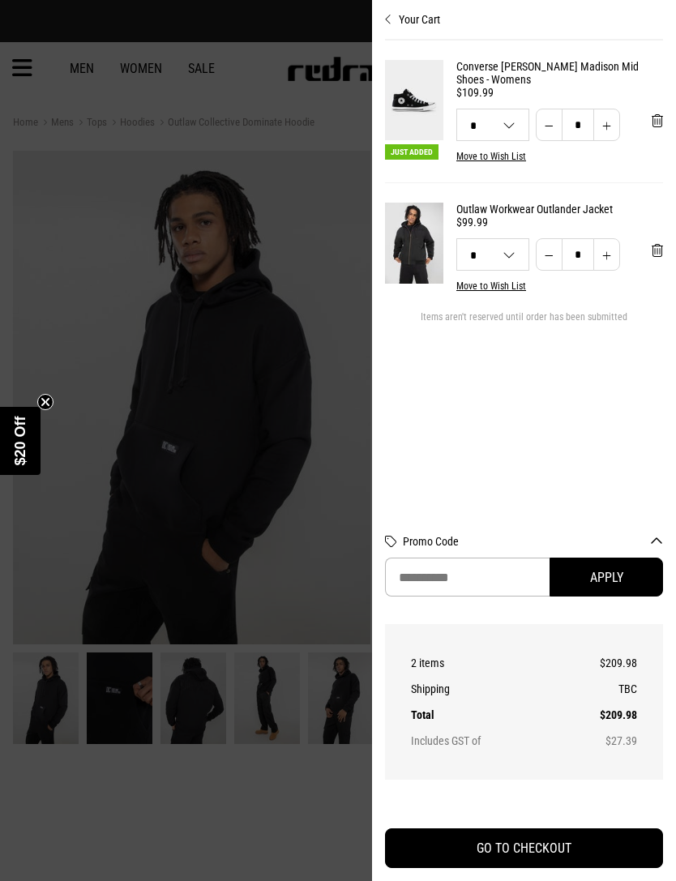
click at [419, 250] on img at bounding box center [414, 243] width 58 height 80
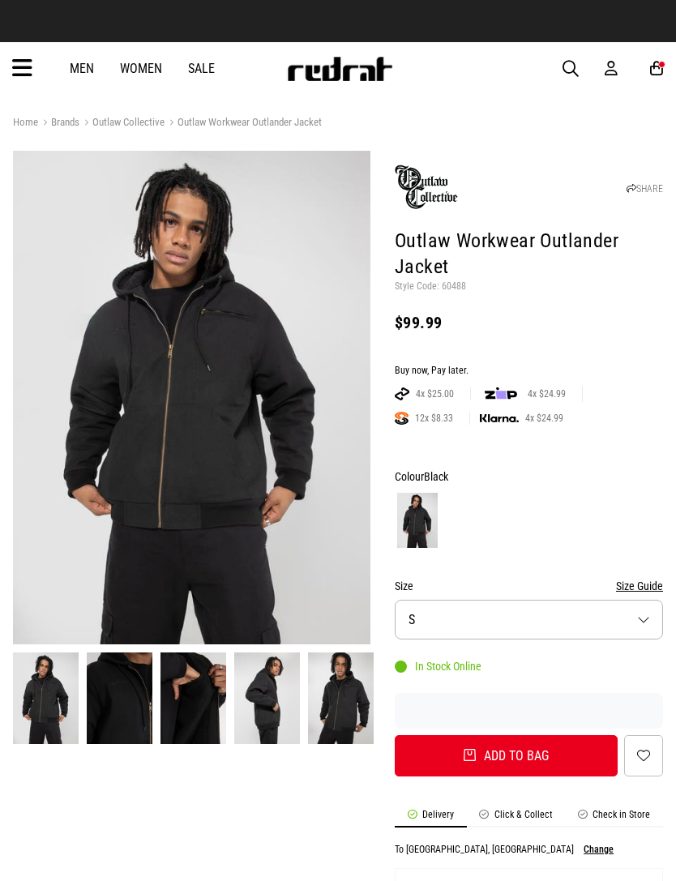
click at [283, 437] on img at bounding box center [192, 398] width 358 height 494
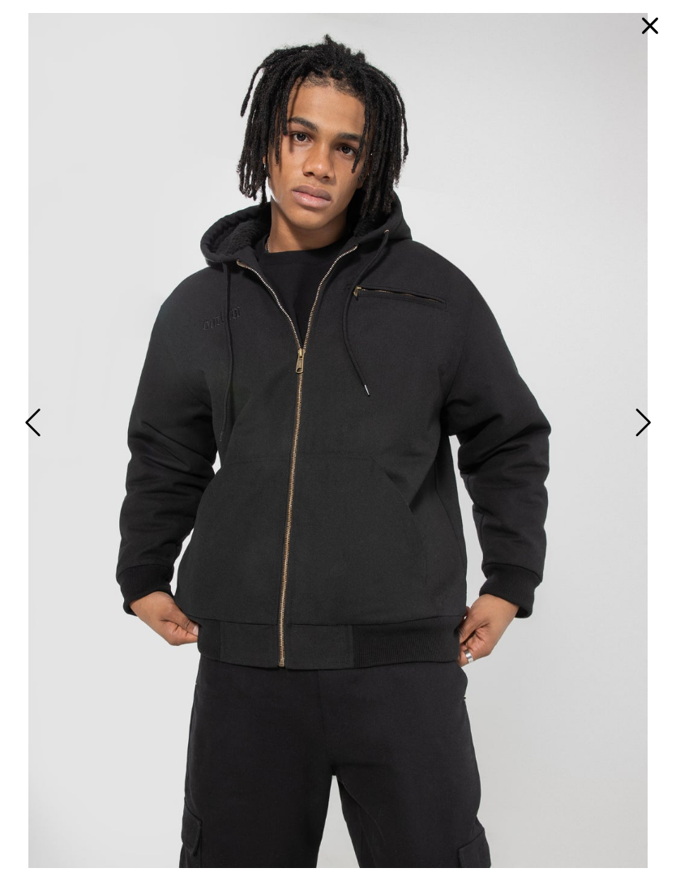
click at [648, 439] on span "Next" at bounding box center [641, 424] width 21 height 40
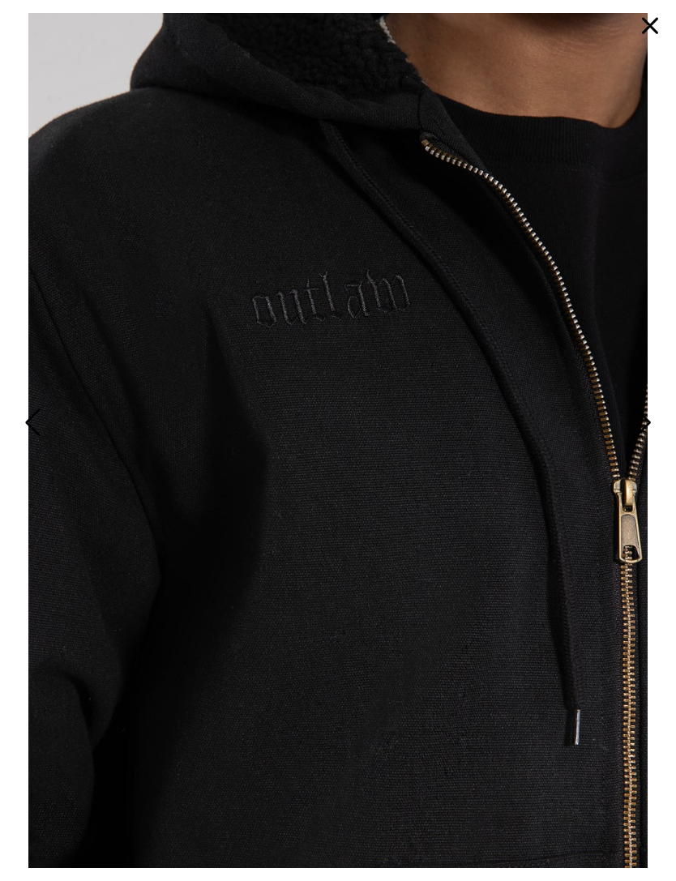
click at [642, 443] on span "Next" at bounding box center [641, 424] width 21 height 40
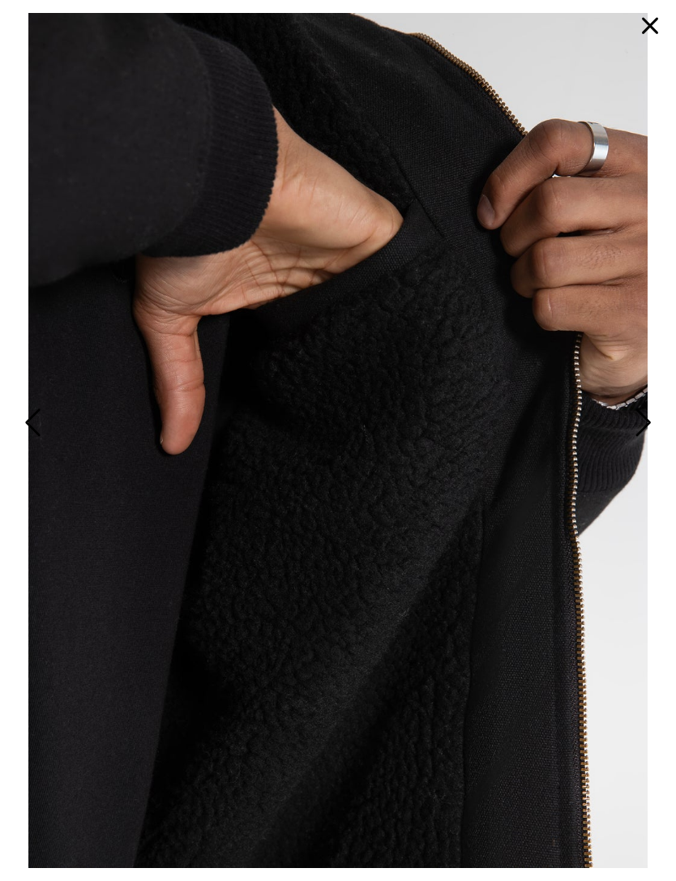
click at [645, 443] on span "Next" at bounding box center [641, 424] width 21 height 40
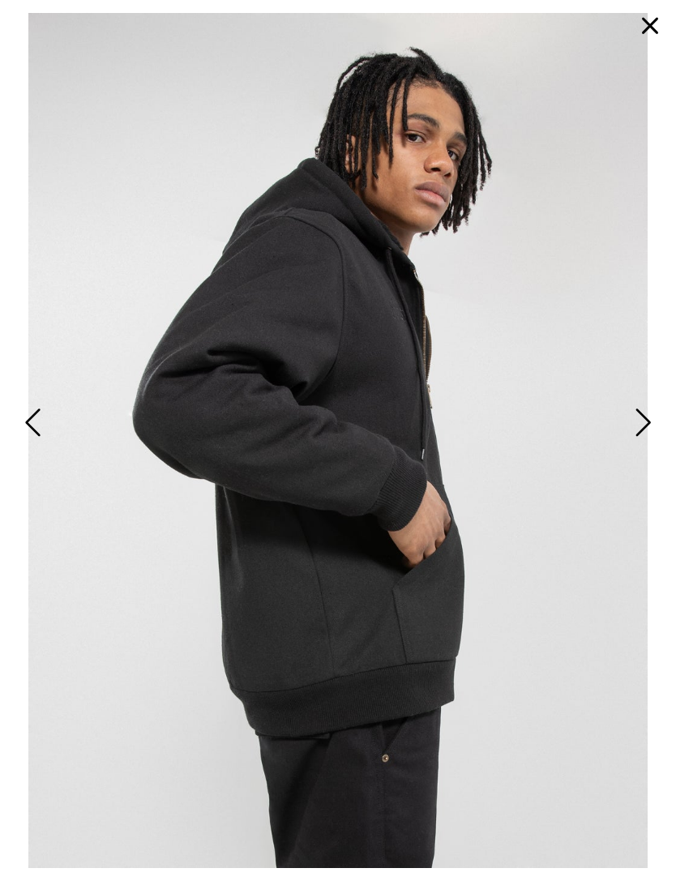
click at [644, 443] on span "Next" at bounding box center [641, 424] width 21 height 40
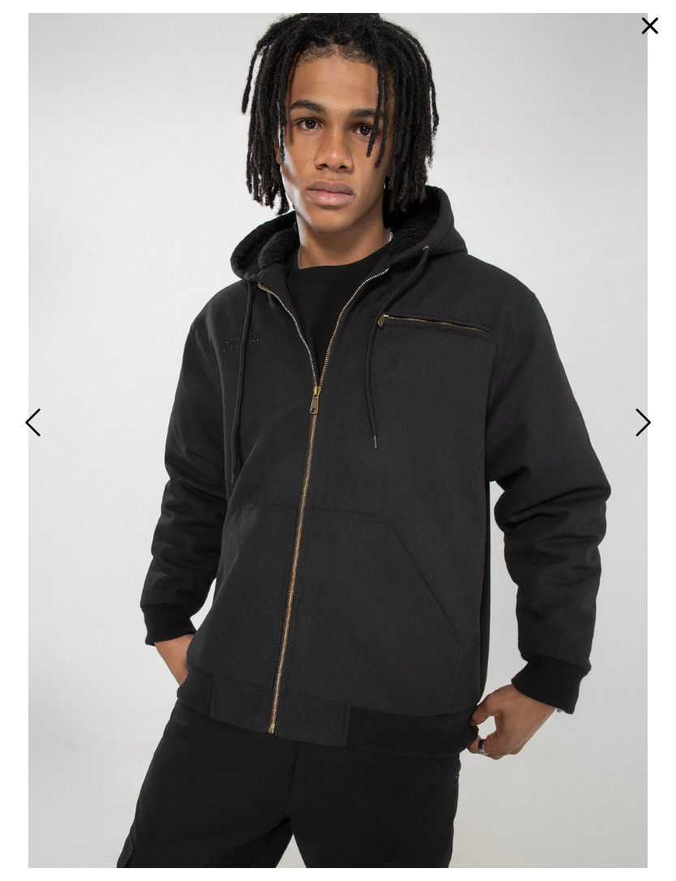
click at [644, 443] on span "Next" at bounding box center [641, 424] width 21 height 40
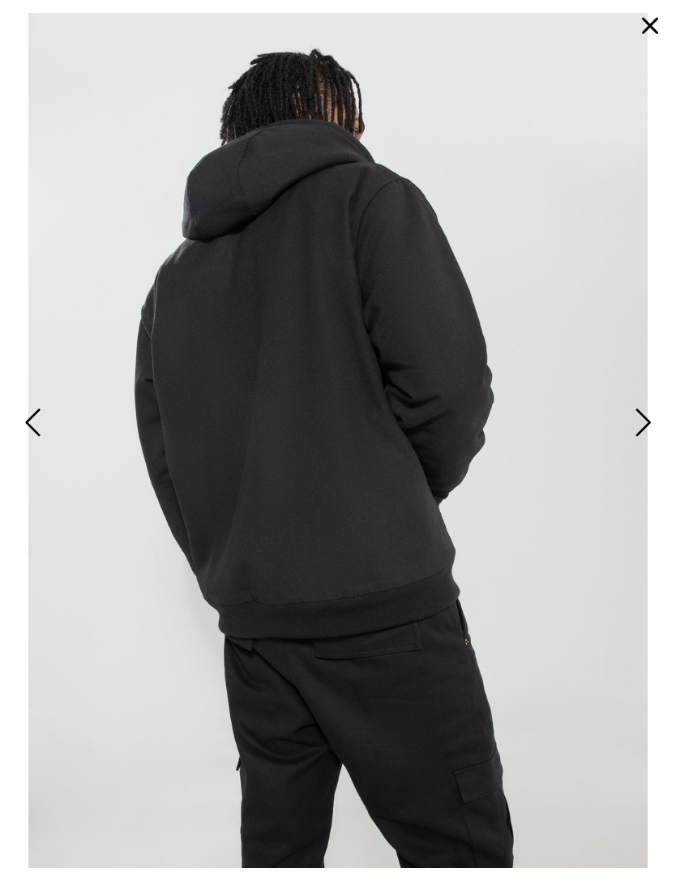
click at [643, 25] on button "button" at bounding box center [650, 25] width 39 height 39
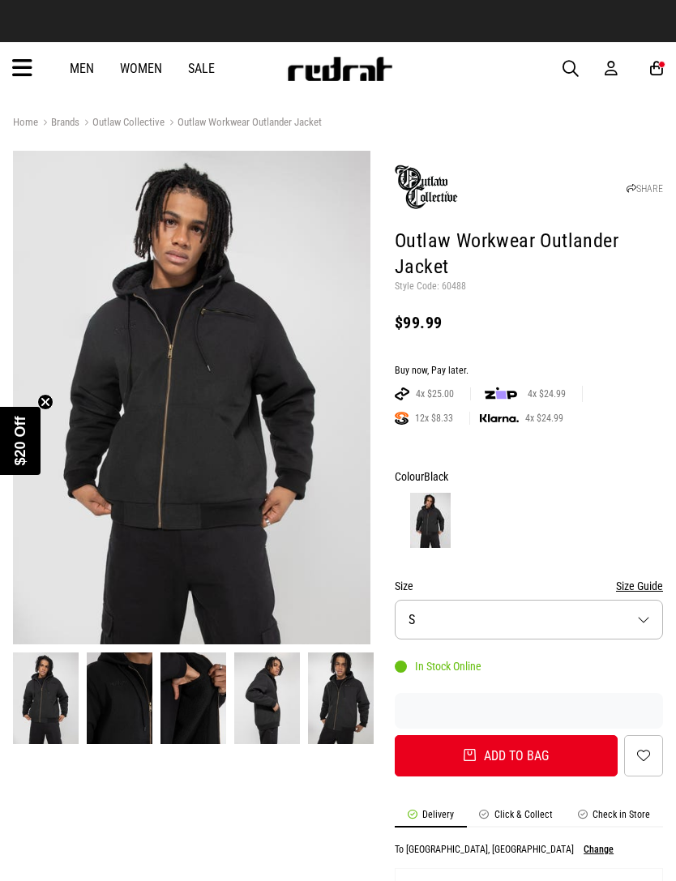
click at [652, 64] on icon at bounding box center [656, 68] width 13 height 17
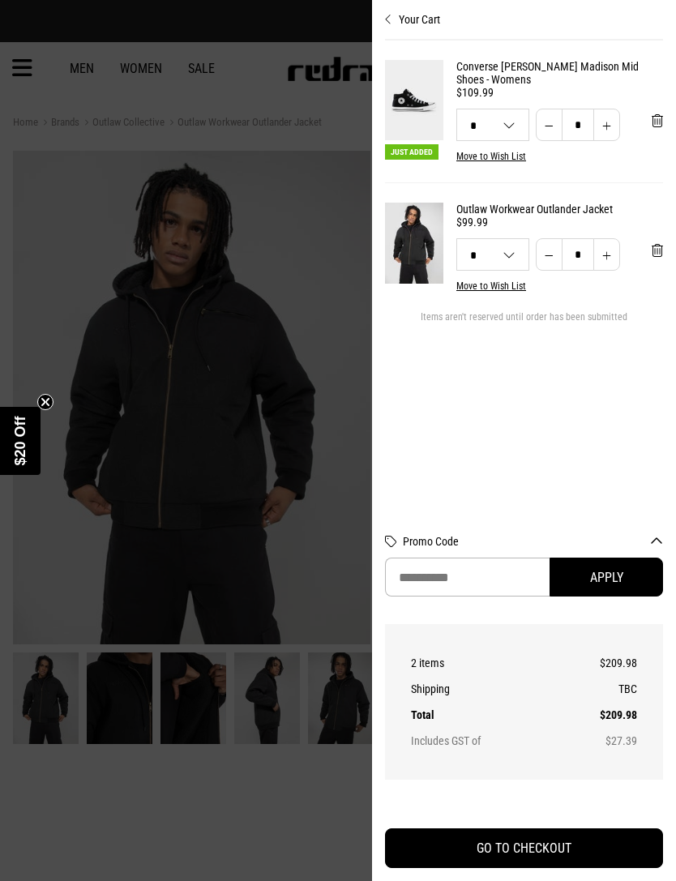
click at [332, 78] on div at bounding box center [338, 440] width 676 height 881
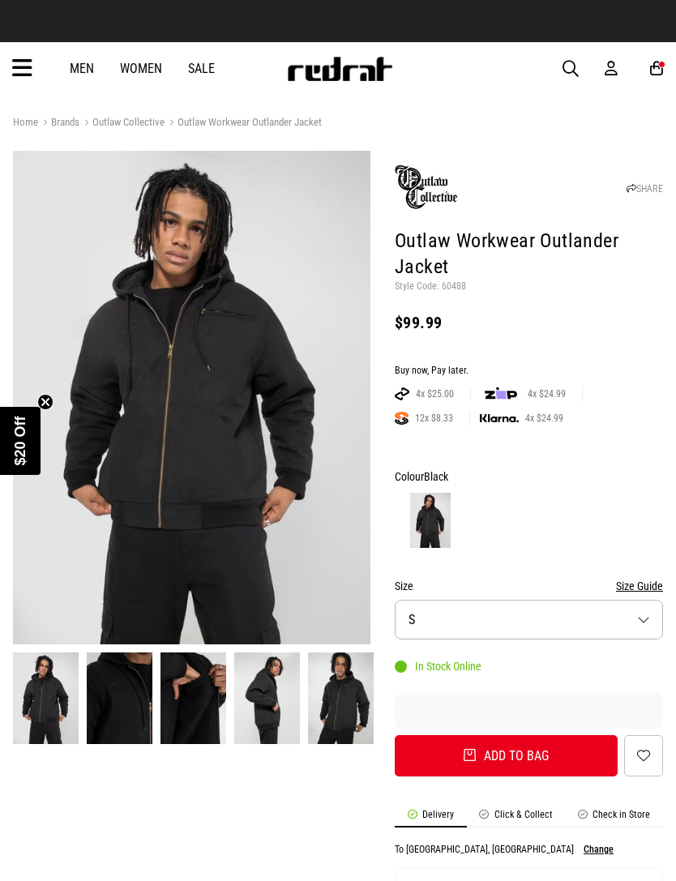
click at [340, 79] on img at bounding box center [339, 69] width 107 height 24
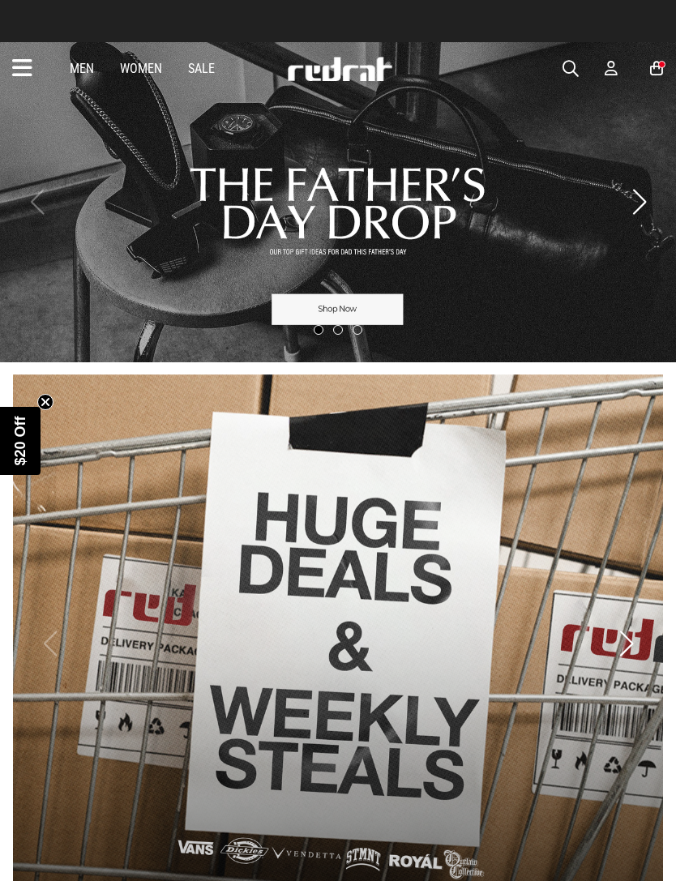
click at [657, 76] on icon at bounding box center [656, 68] width 13 height 17
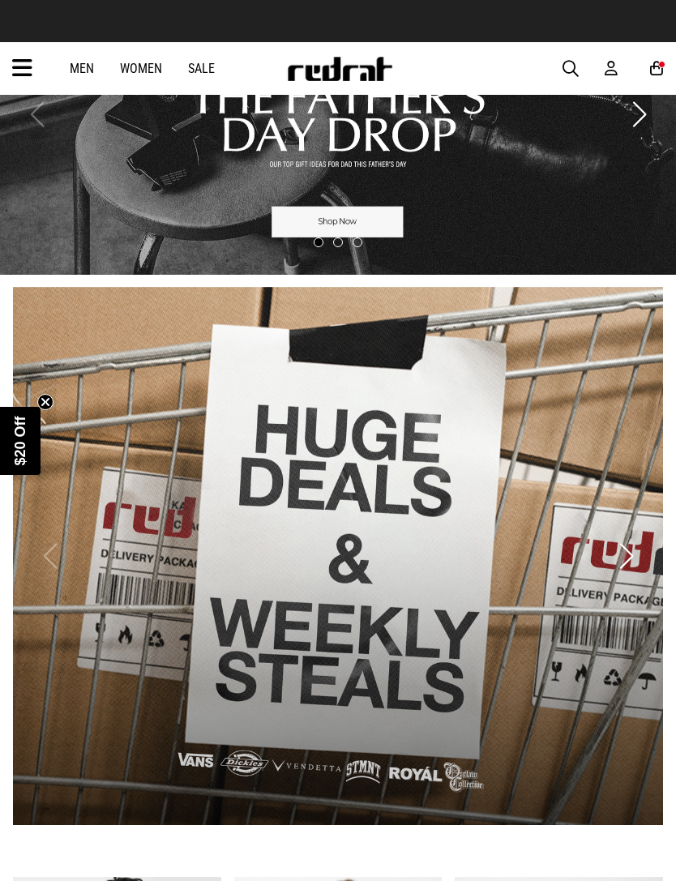
scroll to position [87, 0]
